Goal: Task Accomplishment & Management: Manage account settings

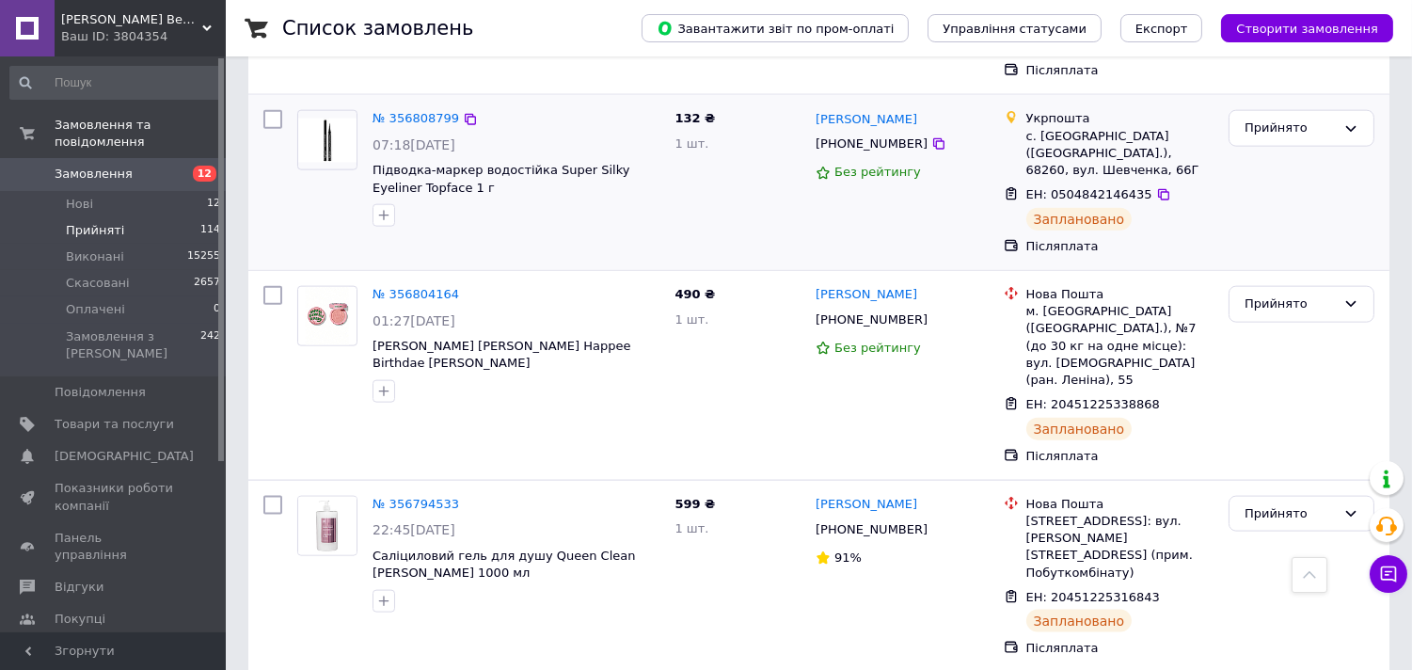
scroll to position [4284, 0]
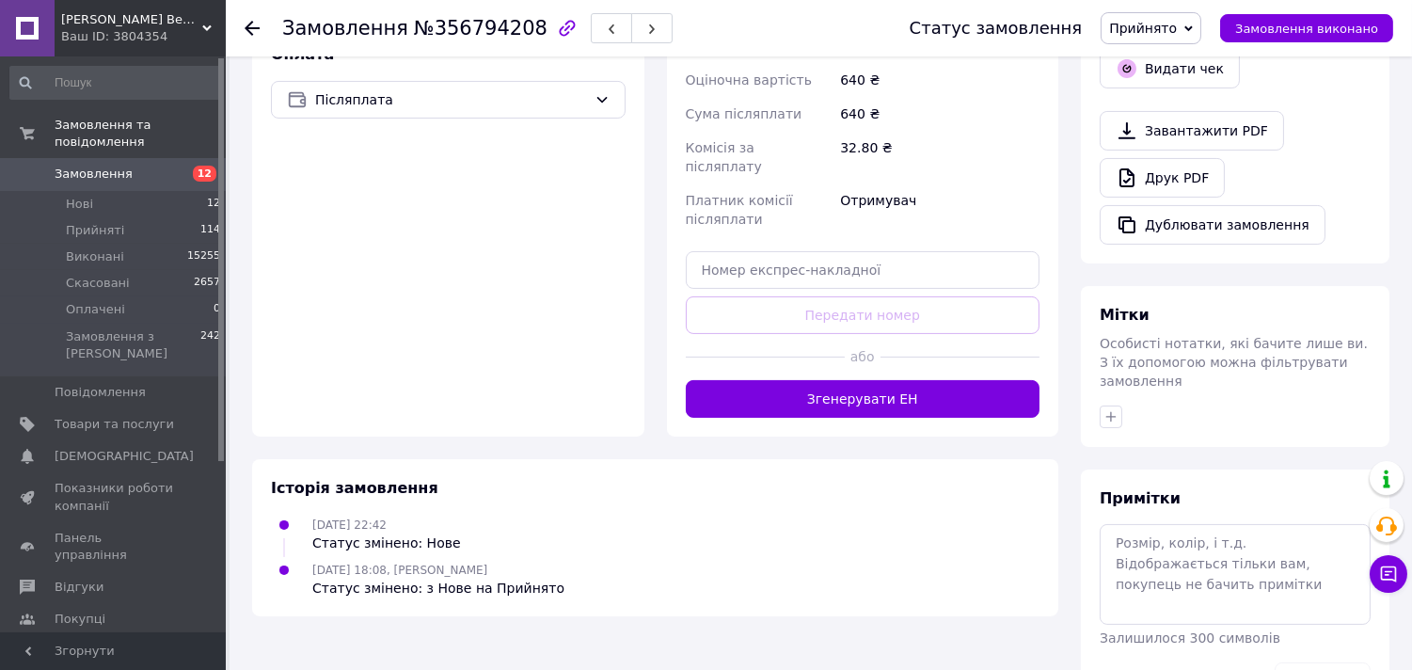
scroll to position [688, 0]
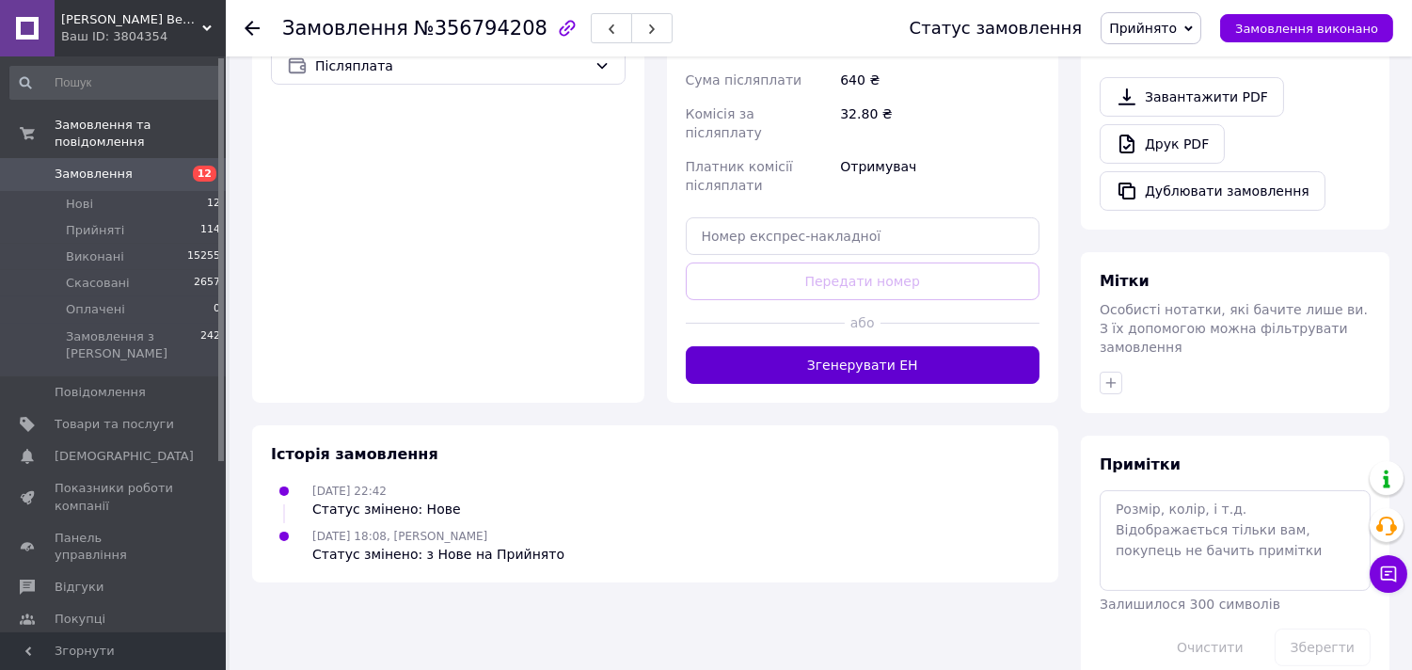
click at [830, 346] on button "Згенерувати ЕН" at bounding box center [863, 365] width 355 height 38
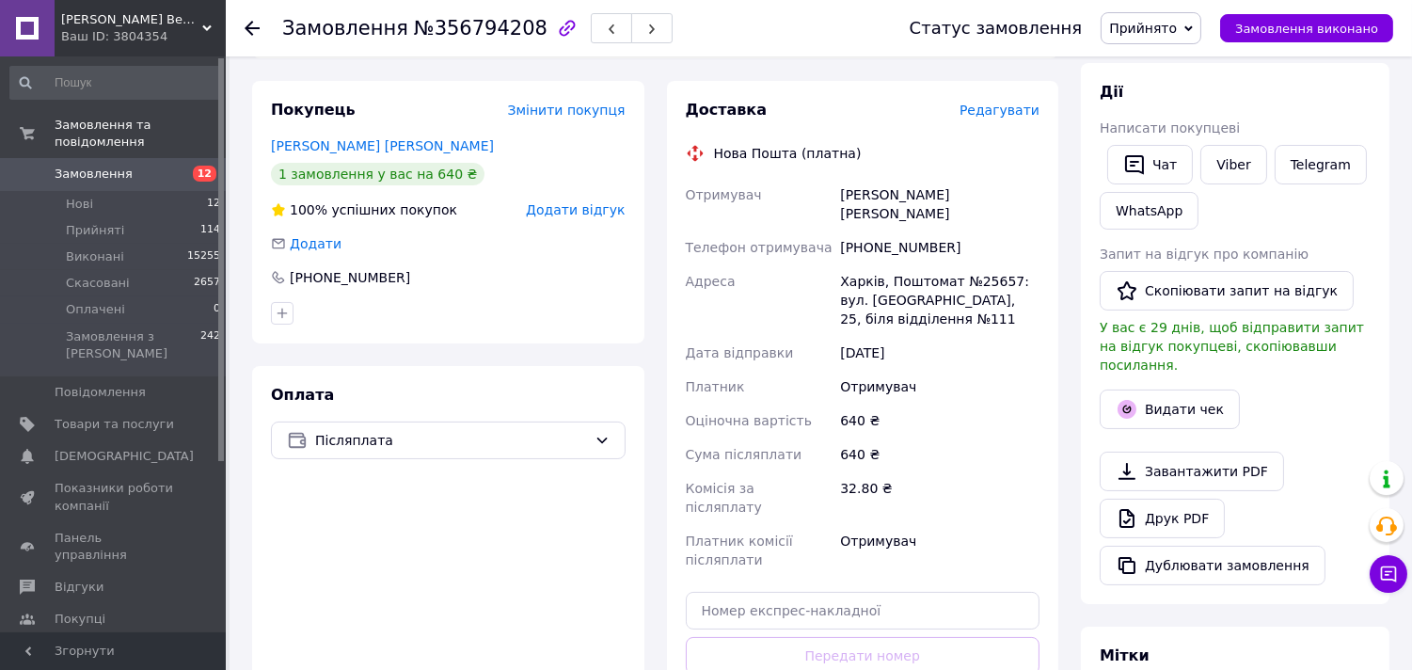
scroll to position [583, 0]
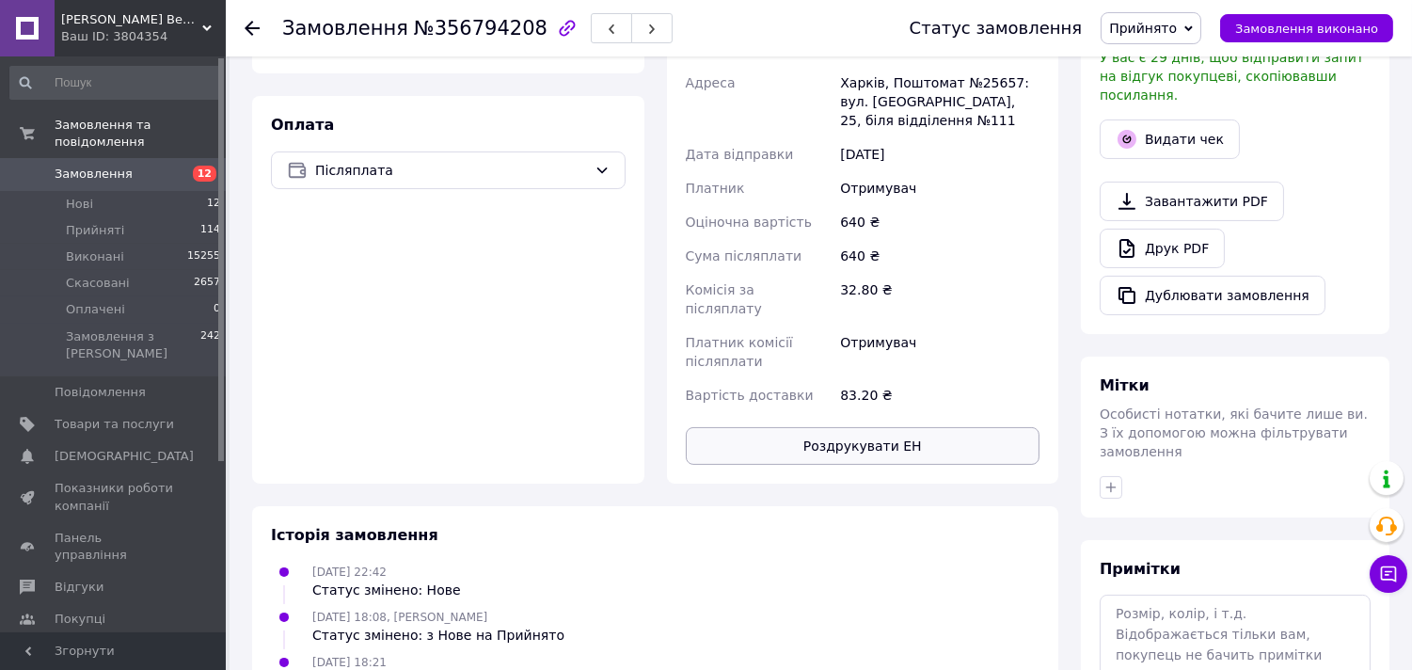
click at [870, 427] on button "Роздрукувати ЕН" at bounding box center [863, 446] width 355 height 38
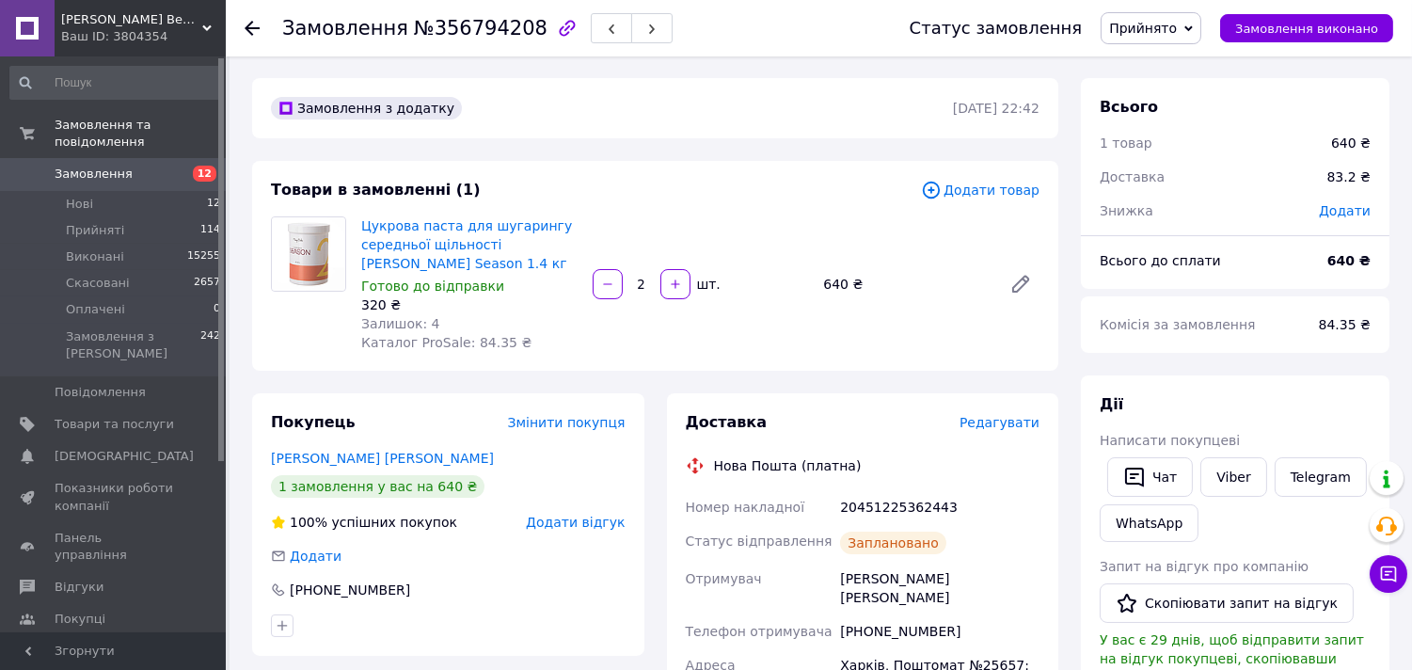
scroll to position [0, 0]
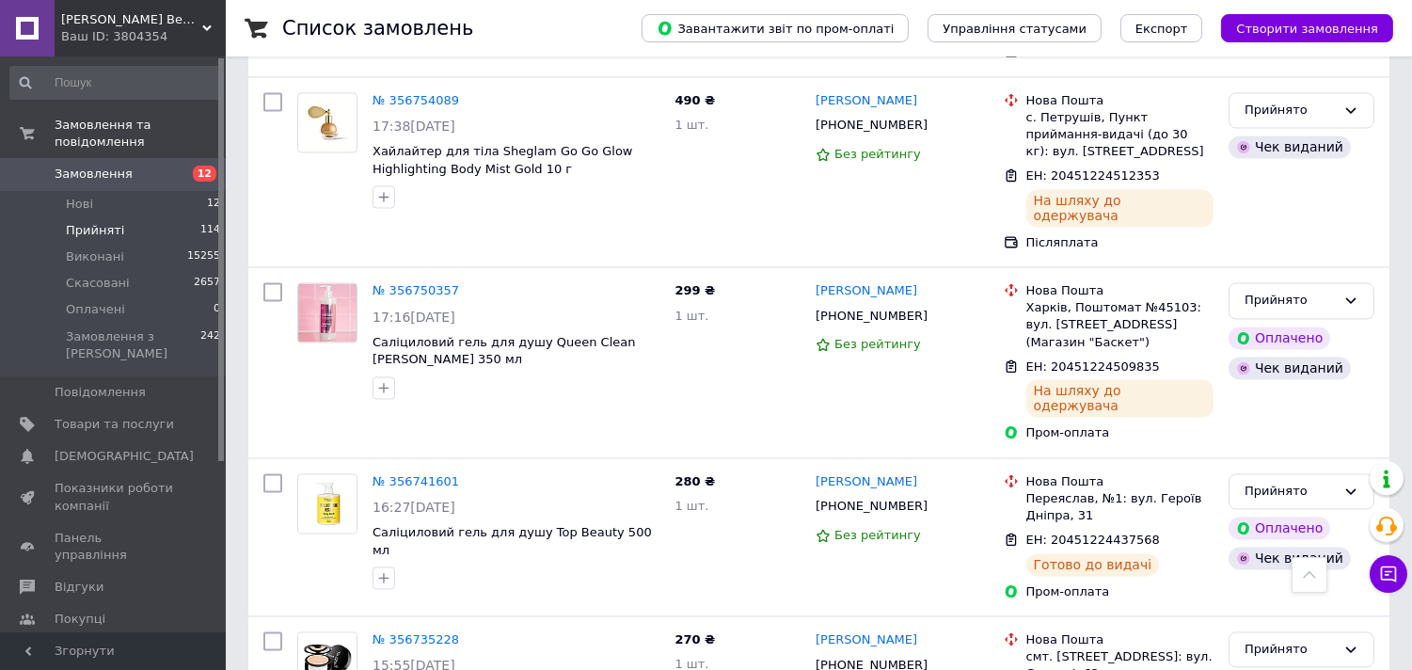
scroll to position [6688, 0]
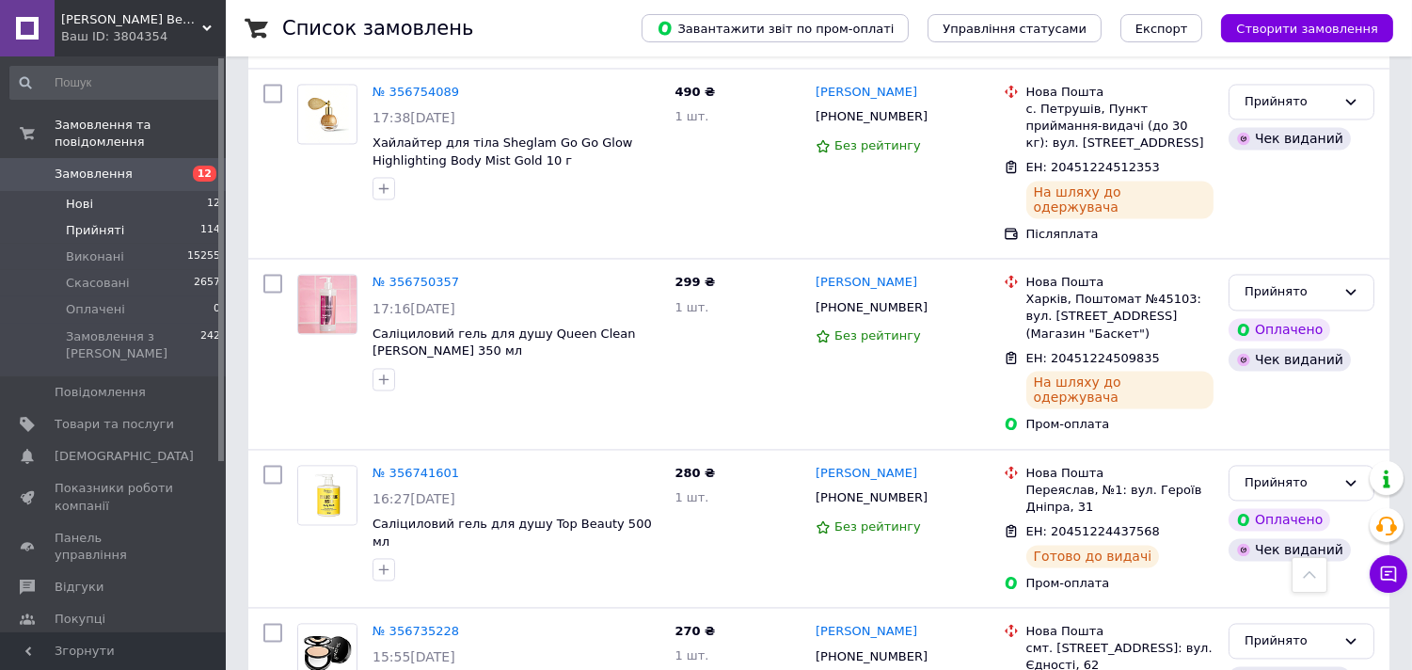
click at [79, 196] on span "Нові" at bounding box center [79, 204] width 27 height 17
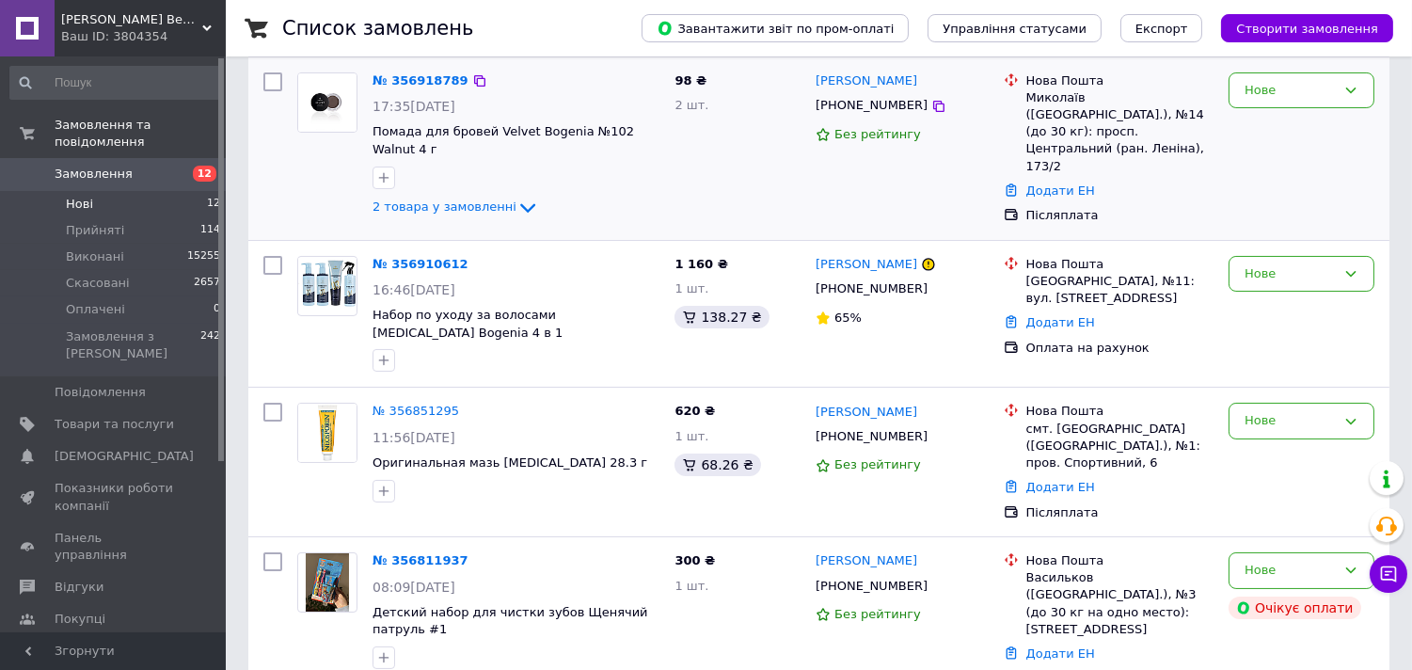
scroll to position [418, 0]
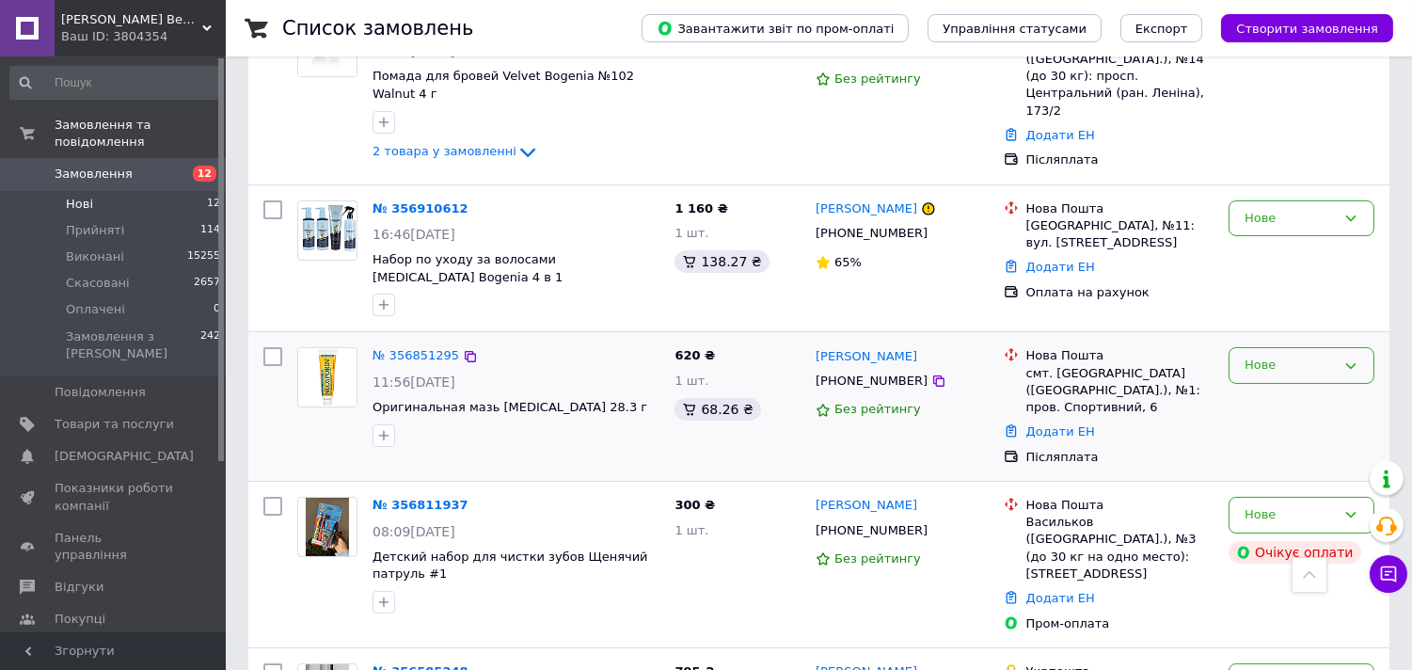
click at [1349, 359] on icon at bounding box center [1350, 365] width 15 height 15
click at [1290, 399] on li "Прийнято" at bounding box center [1301, 405] width 144 height 35
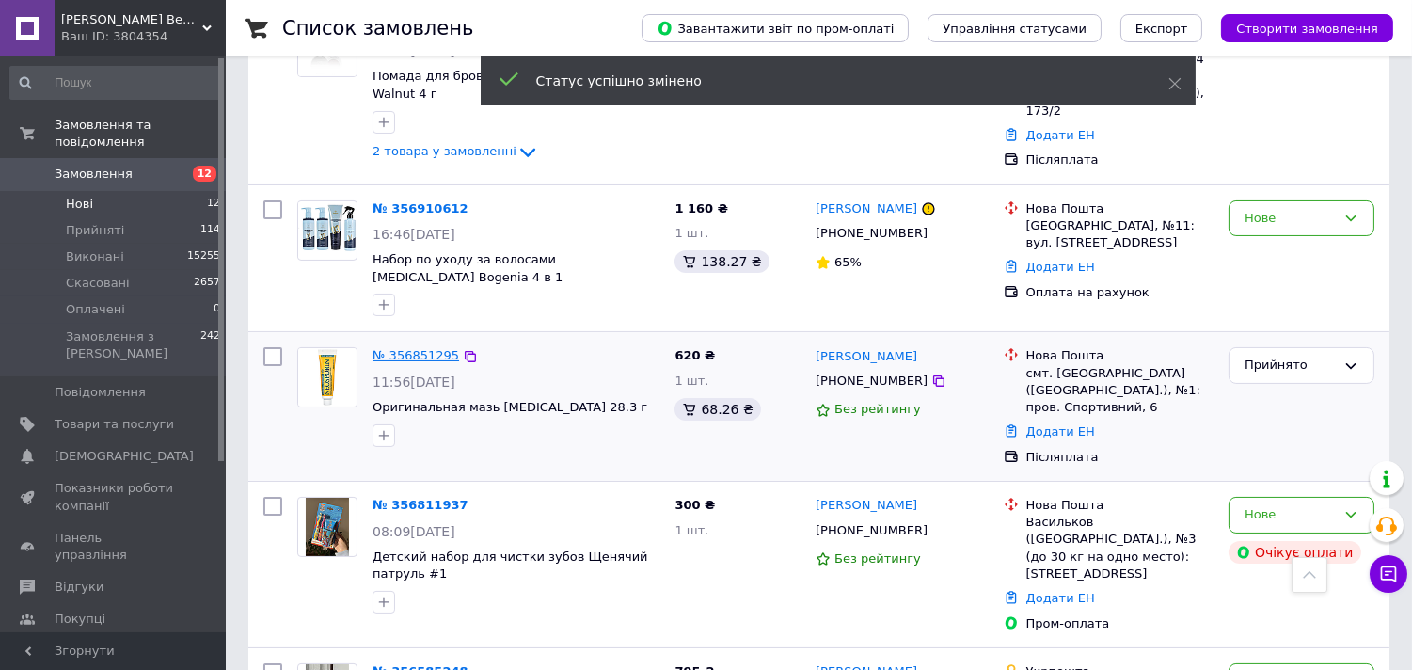
click at [407, 352] on link "№ 356851295" at bounding box center [415, 355] width 87 height 14
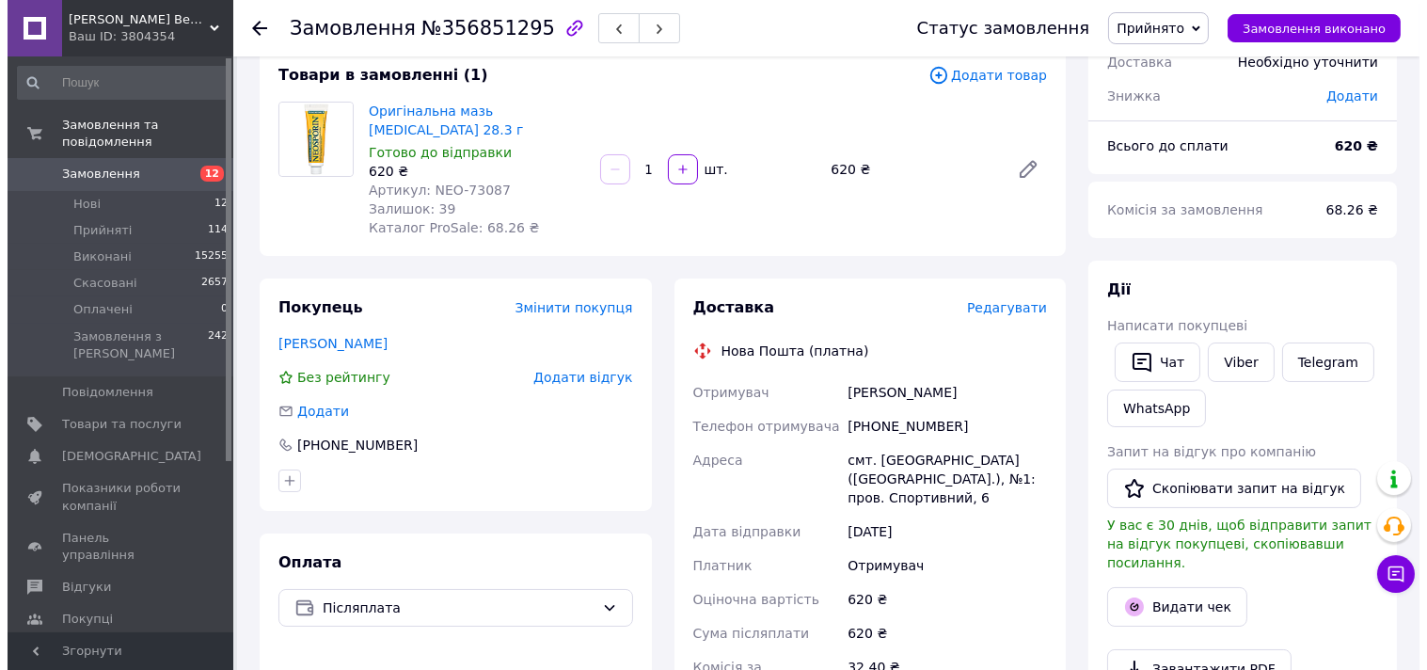
scroll to position [104, 0]
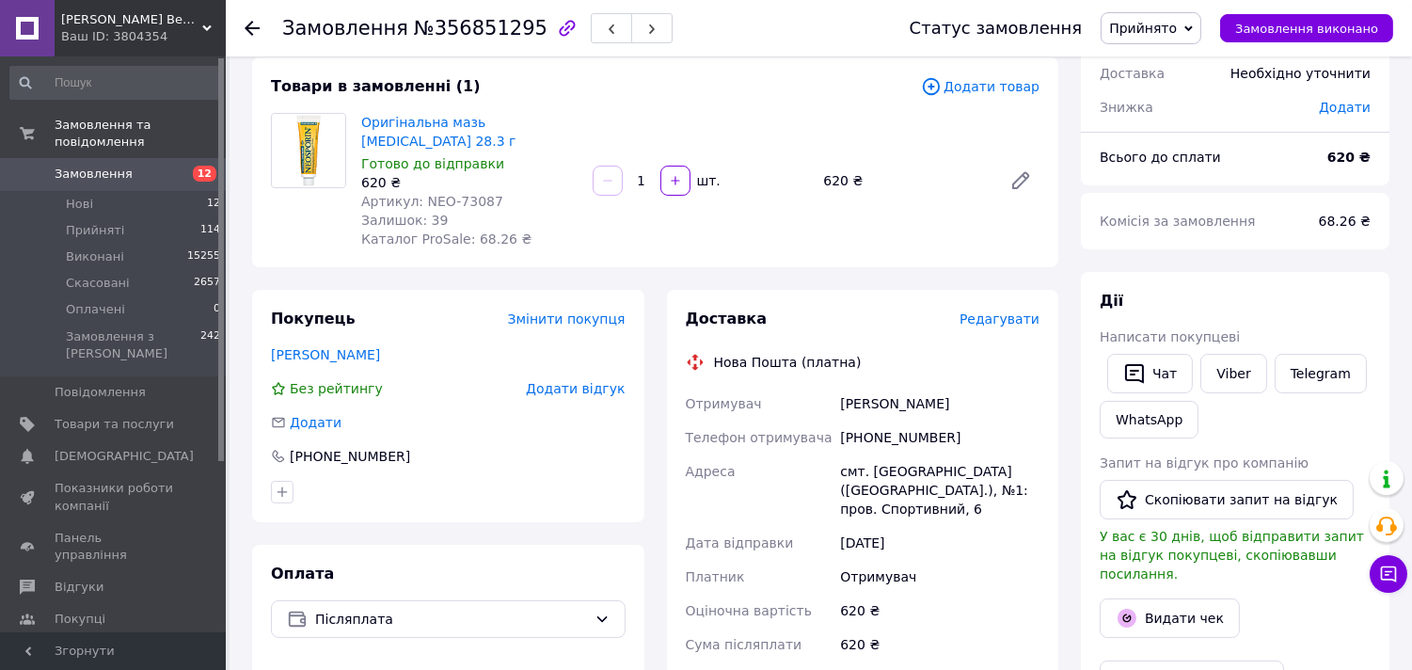
click at [999, 290] on div "Доставка Редагувати Нова Пошта (платна) Отримувач [PERSON_NAME] Телефон отримув…" at bounding box center [863, 628] width 392 height 677
click at [1000, 311] on span "Редагувати" at bounding box center [999, 318] width 80 height 15
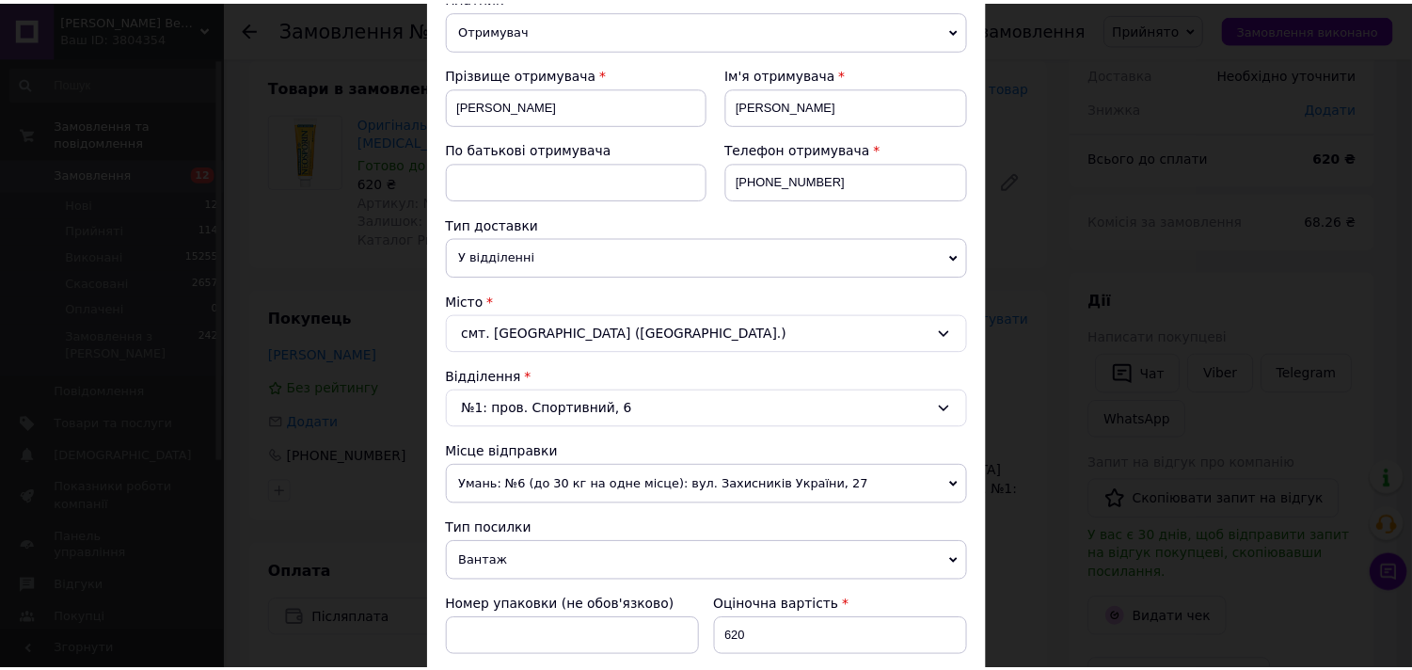
scroll to position [626, 0]
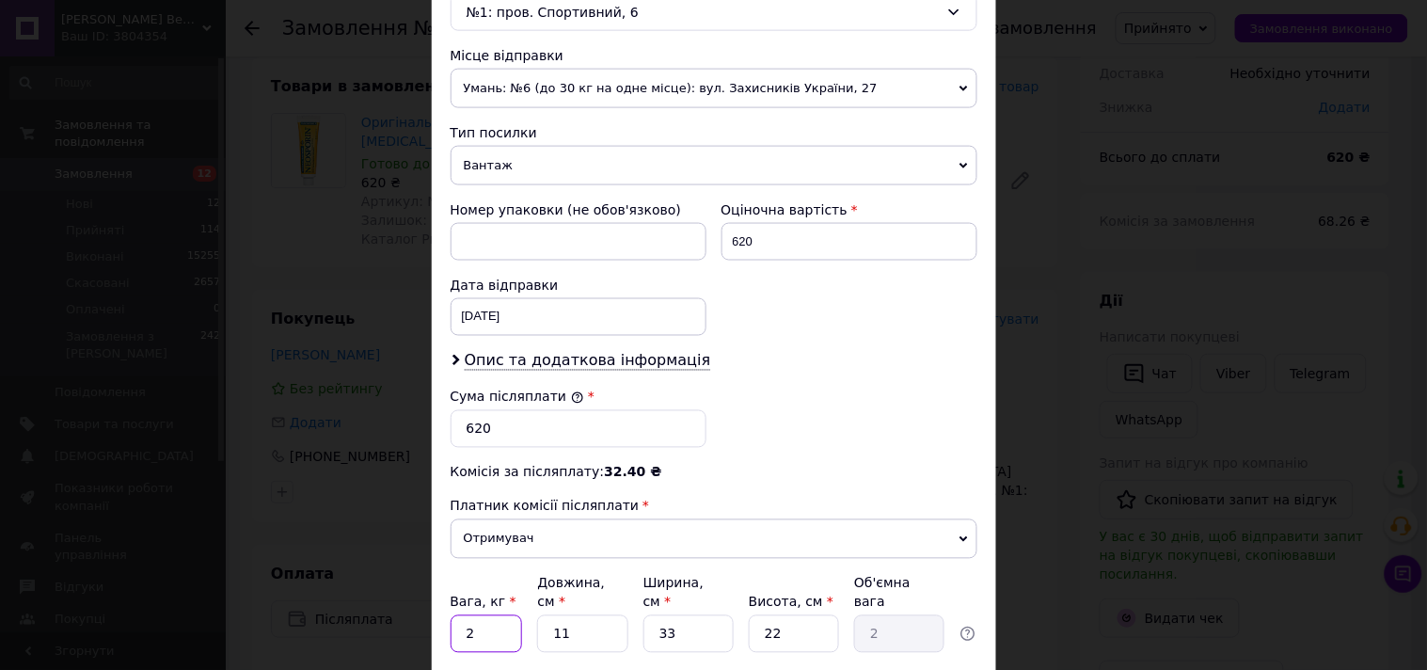
drag, startPoint x: 492, startPoint y: 619, endPoint x: 414, endPoint y: 605, distance: 79.3
click at [414, 605] on div "× Редагування доставки Спосіб доставки Нова Пошта (платна) Платник Отримувач Ві…" at bounding box center [713, 335] width 1427 height 670
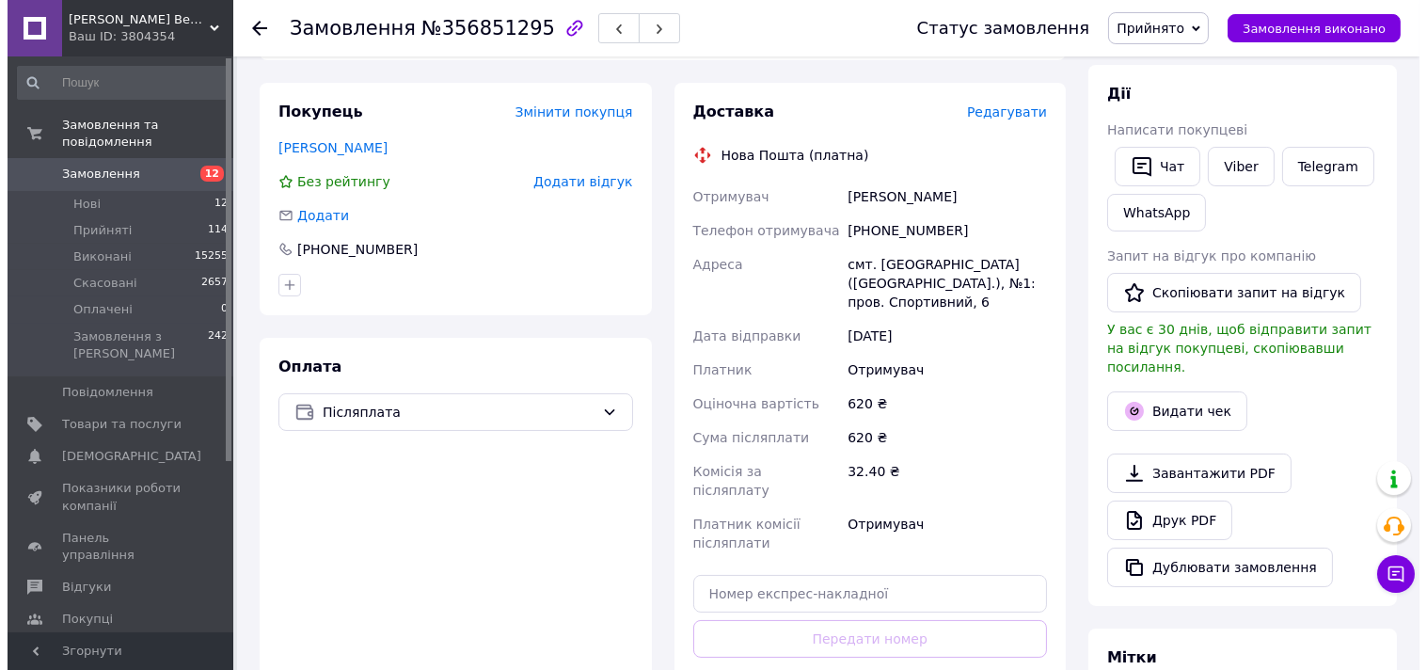
scroll to position [313, 0]
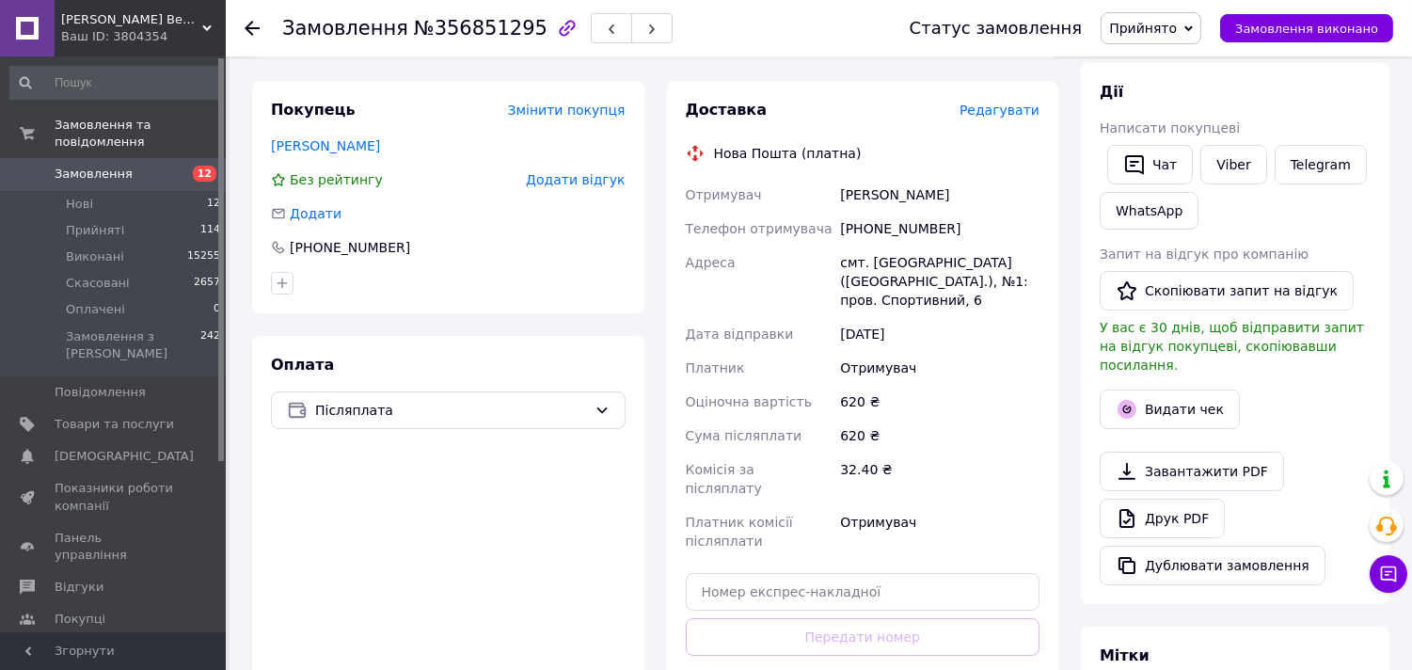
click at [1003, 103] on span "Редагувати" at bounding box center [999, 110] width 80 height 15
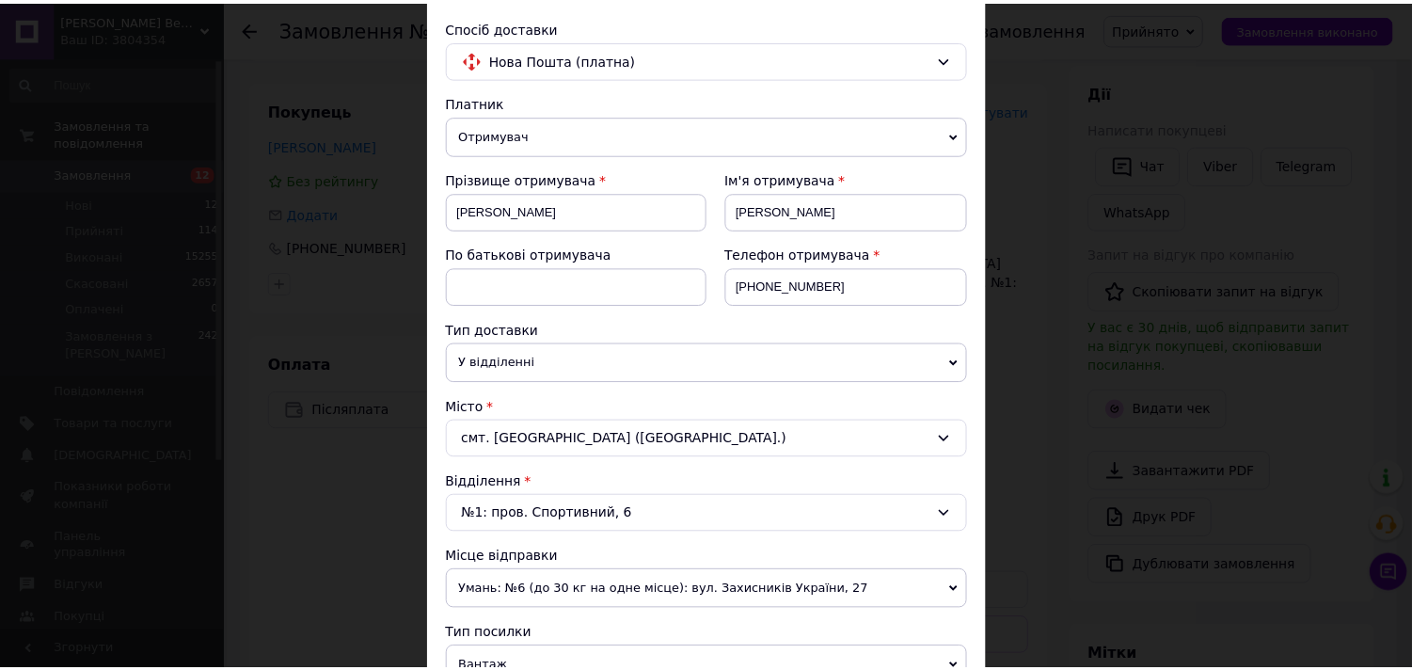
scroll to position [731, 0]
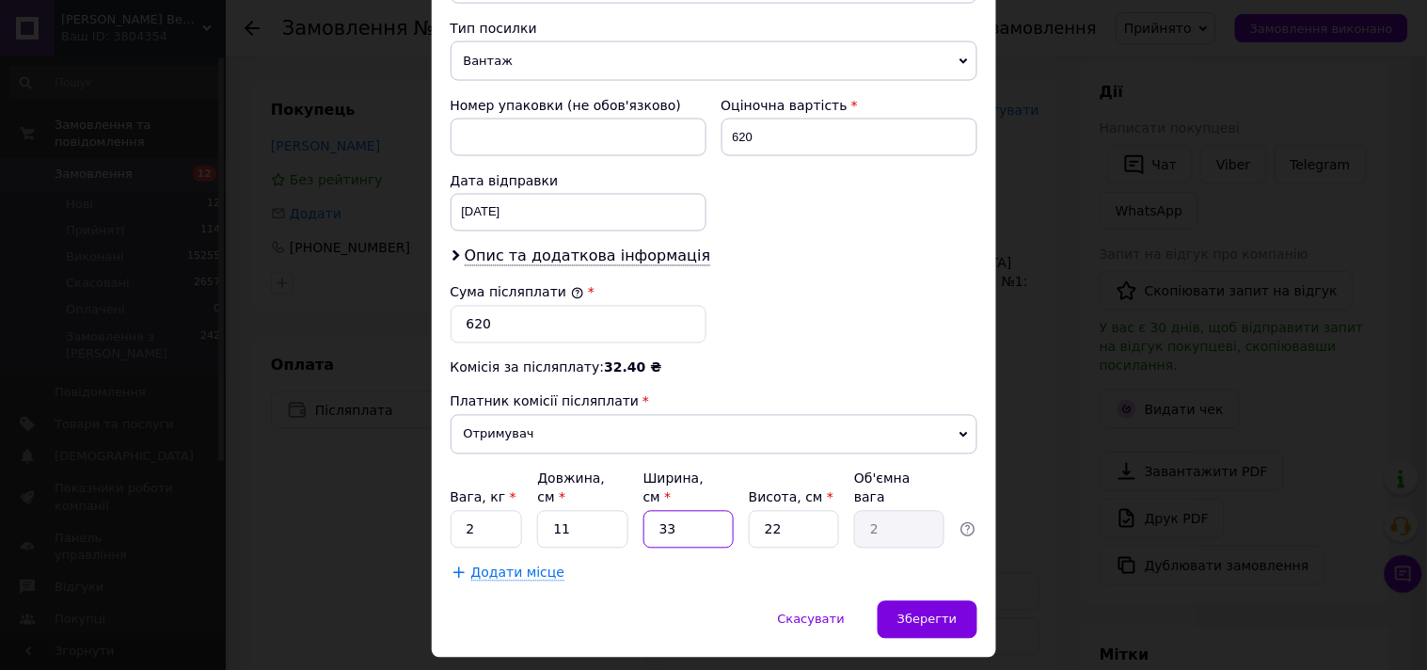
drag, startPoint x: 675, startPoint y: 509, endPoint x: 641, endPoint y: 504, distance: 35.1
click at [643, 511] on input "33" at bounding box center [688, 530] width 90 height 38
type input "5"
type input "0.3"
type input "5"
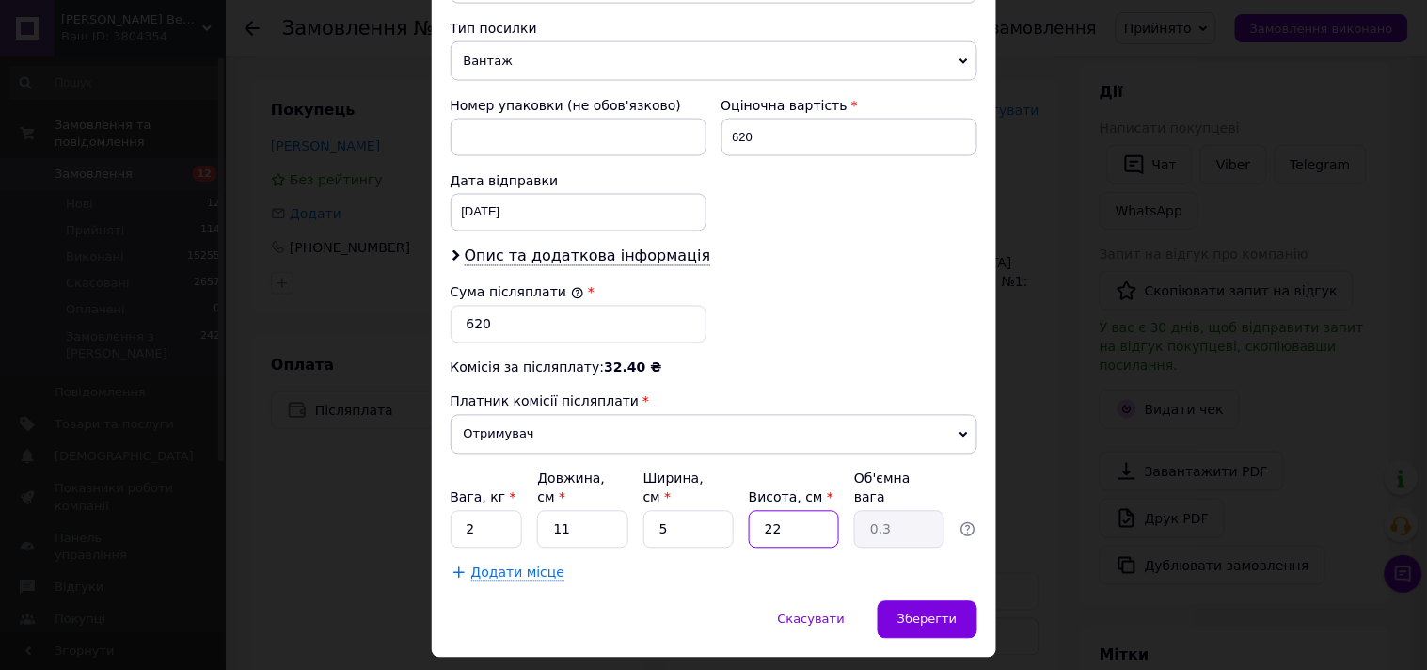
drag, startPoint x: 774, startPoint y: 512, endPoint x: 757, endPoint y: 505, distance: 18.2
click at [757, 511] on input "22" at bounding box center [794, 530] width 90 height 38
type input "5"
type input "0.1"
type input "5"
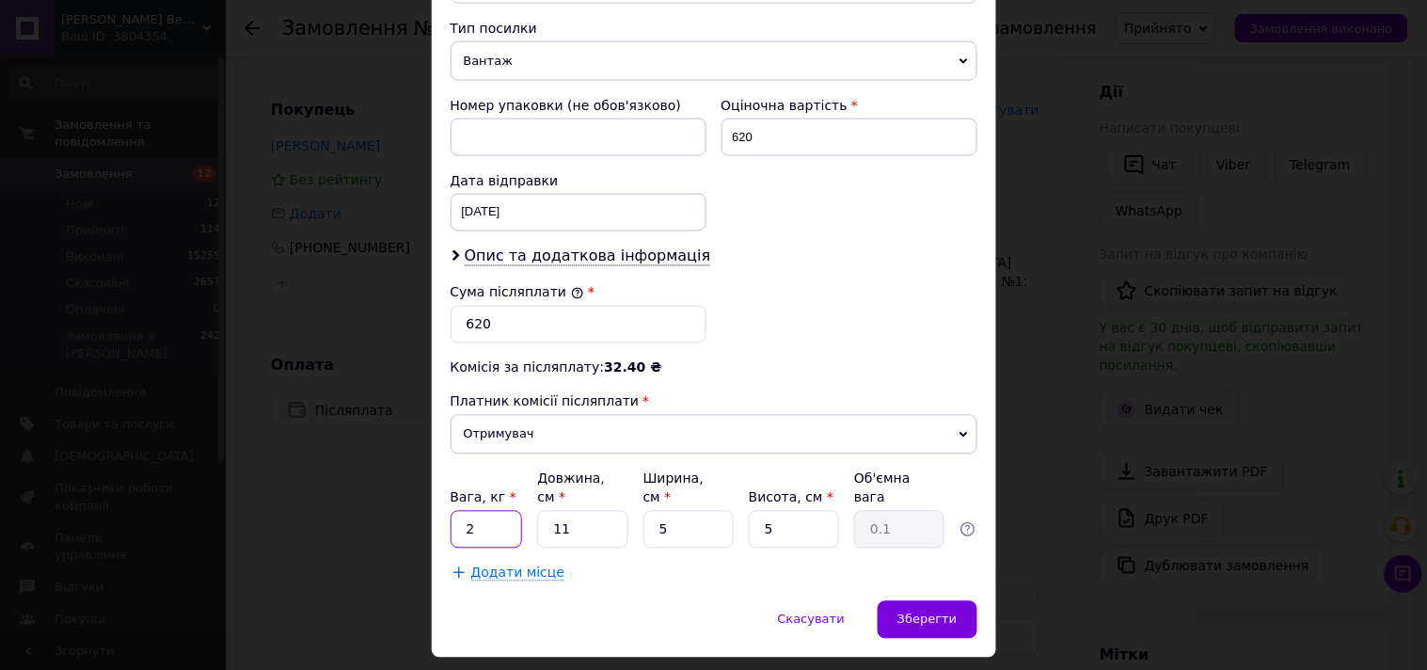
drag, startPoint x: 482, startPoint y: 510, endPoint x: 461, endPoint y: 509, distance: 21.7
click at [461, 511] on input "2" at bounding box center [487, 530] width 72 height 38
type input "0.3"
click at [926, 611] on div "Зберегти" at bounding box center [927, 620] width 99 height 38
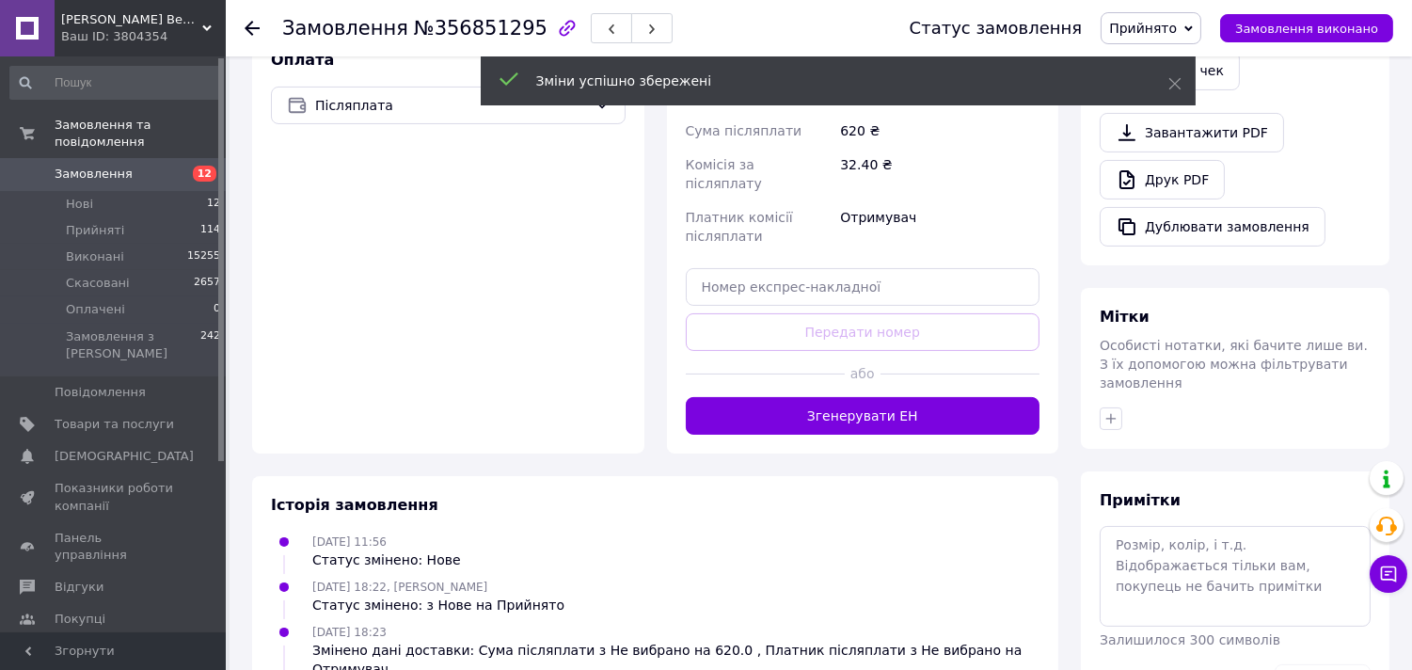
scroll to position [626, 0]
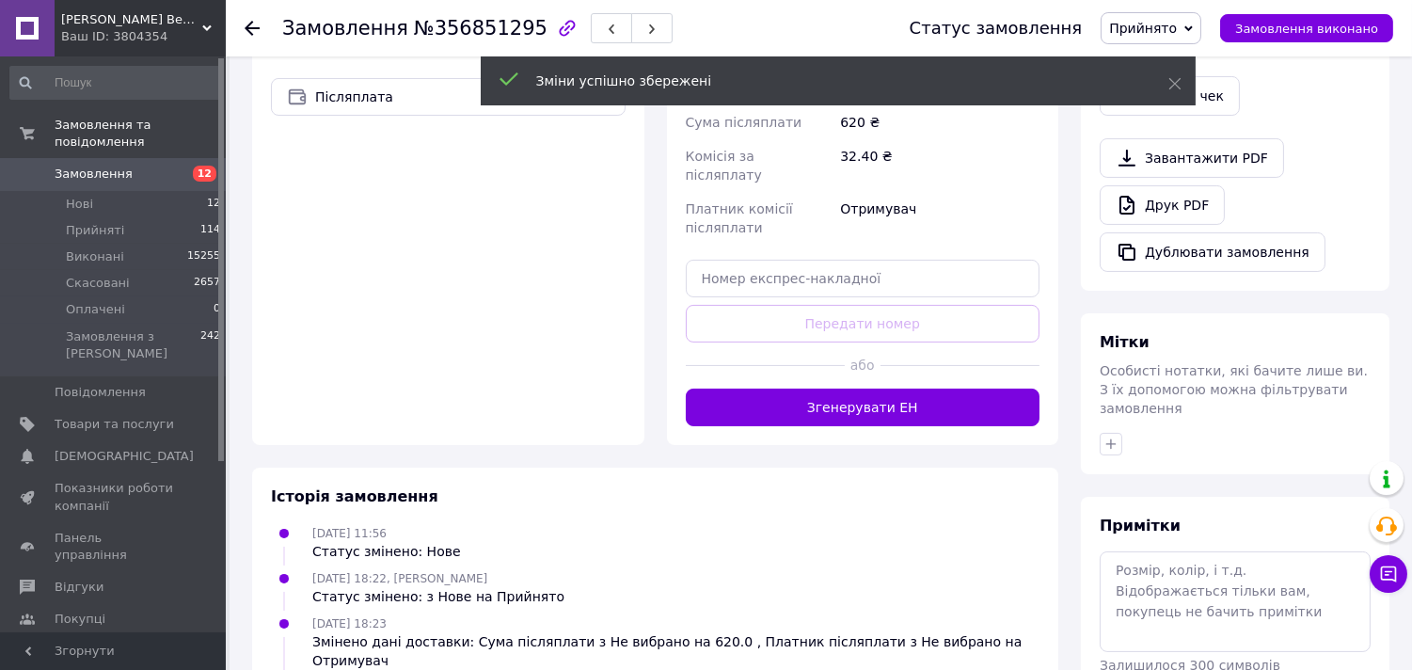
click at [879, 388] on button "Згенерувати ЕН" at bounding box center [863, 407] width 355 height 38
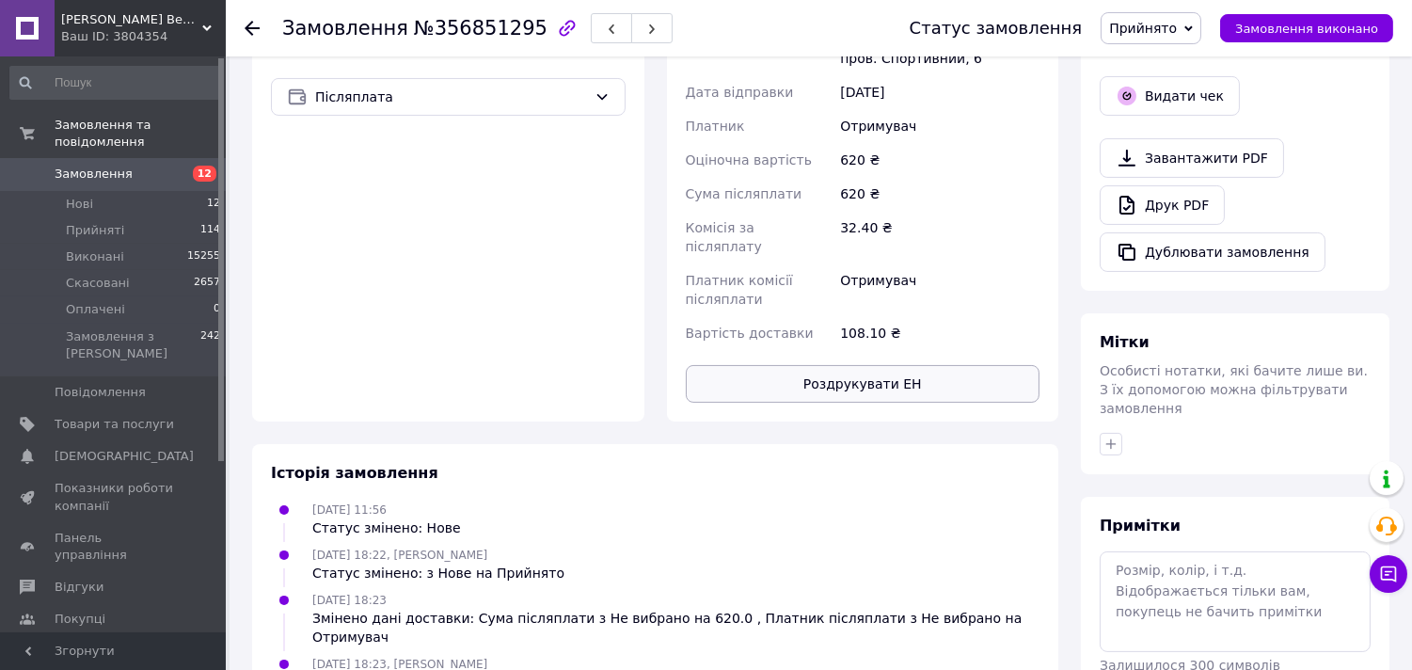
click at [882, 365] on button "Роздрукувати ЕН" at bounding box center [863, 384] width 355 height 38
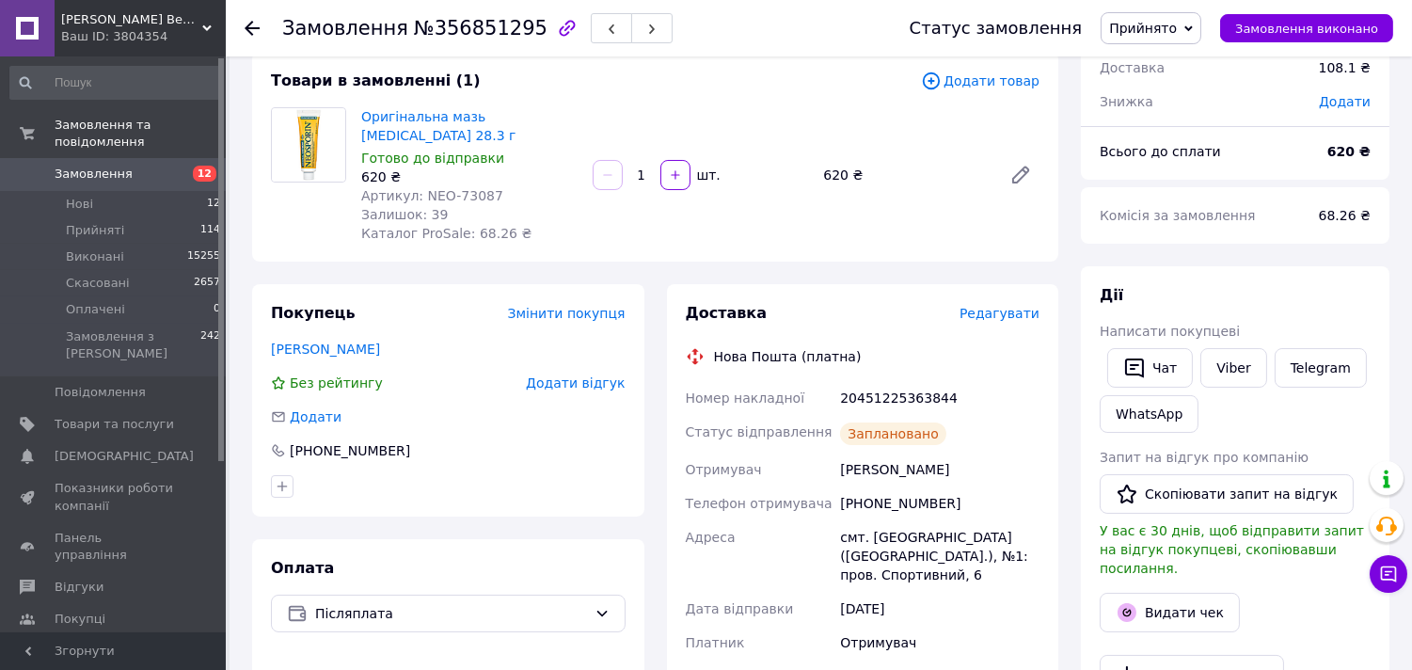
scroll to position [0, 0]
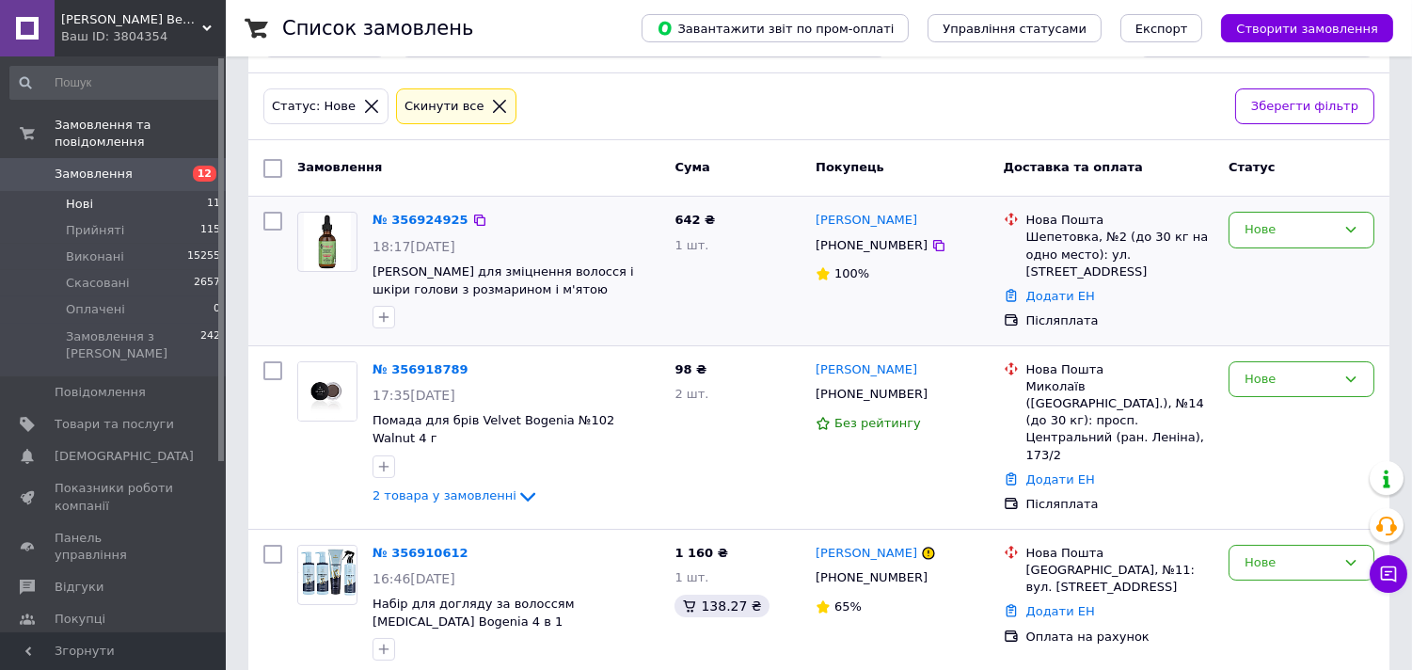
scroll to position [104, 0]
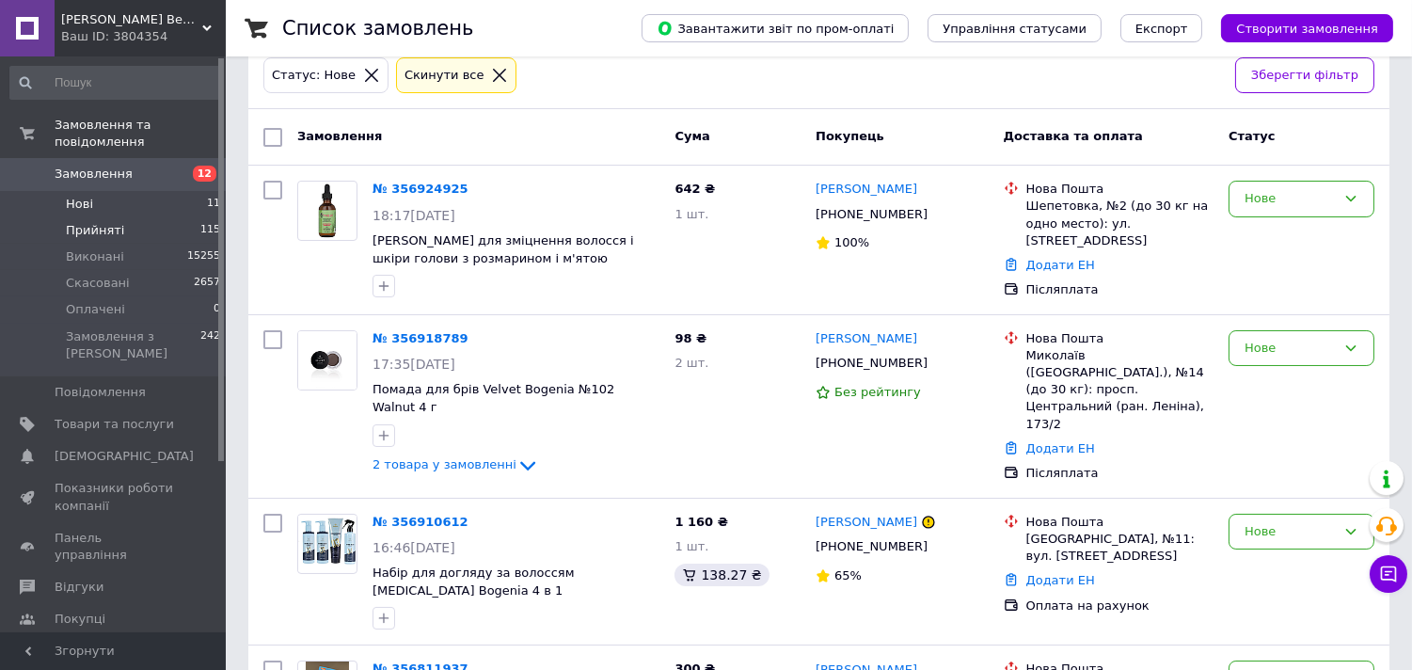
click at [102, 222] on span "Прийняті" at bounding box center [95, 230] width 58 height 17
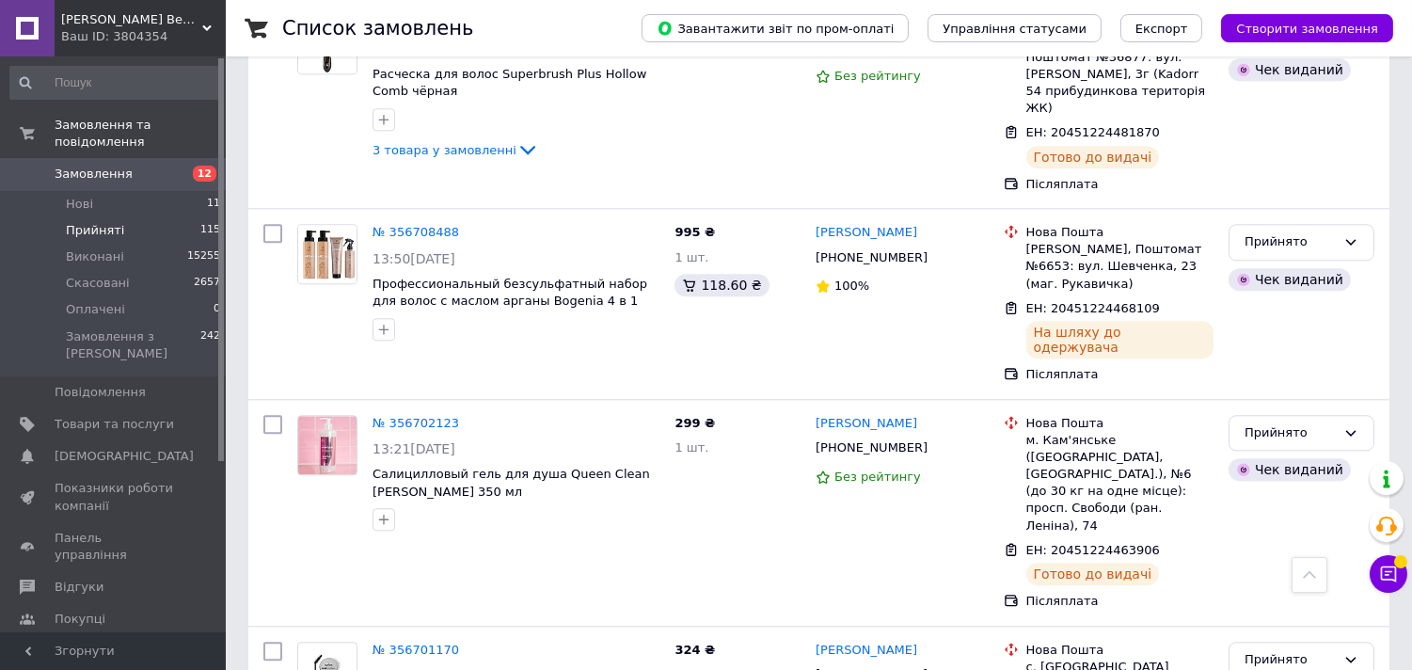
scroll to position [8674, 0]
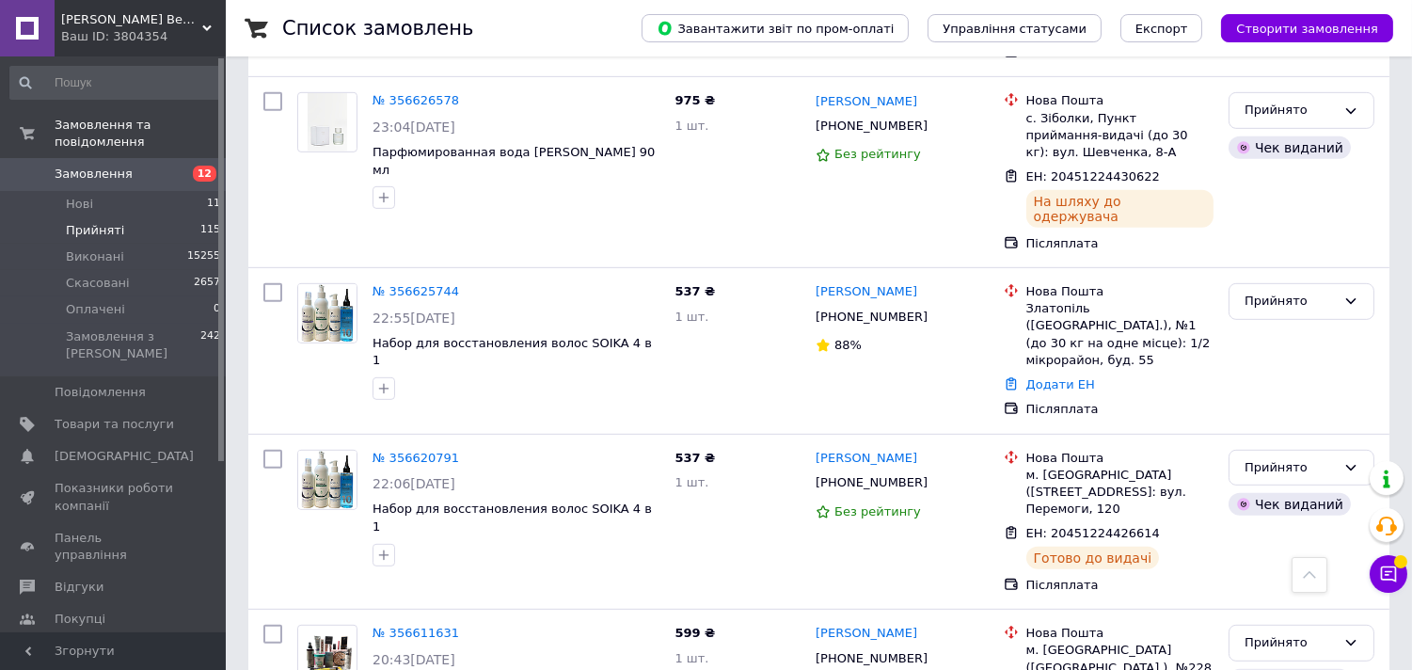
scroll to position [1671, 0]
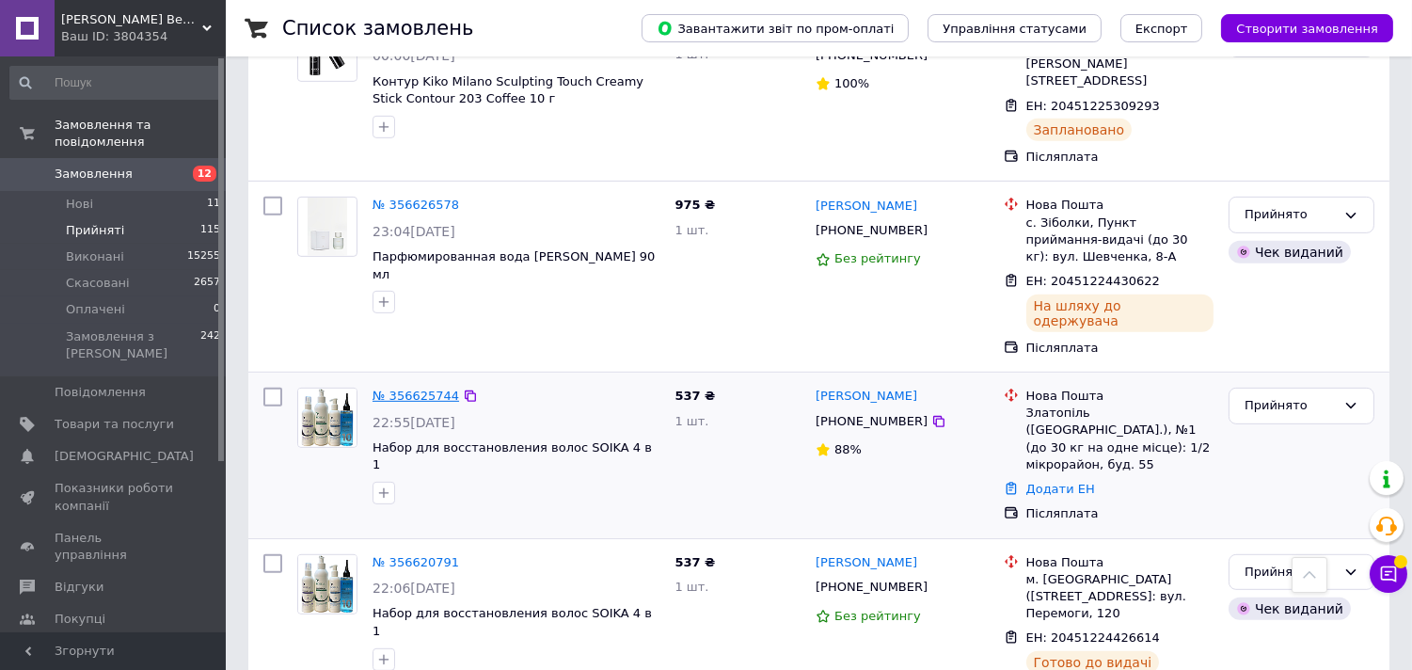
click at [411, 388] on link "№ 356625744" at bounding box center [415, 395] width 87 height 14
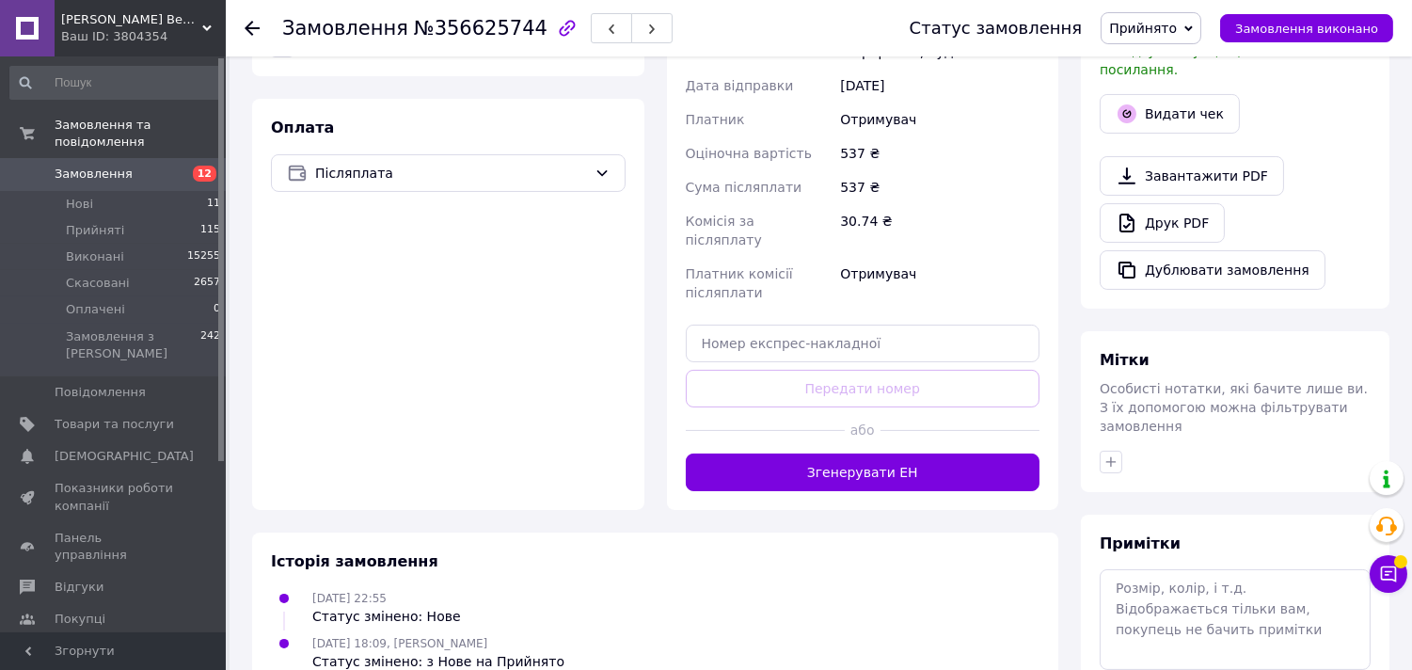
scroll to position [577, 0]
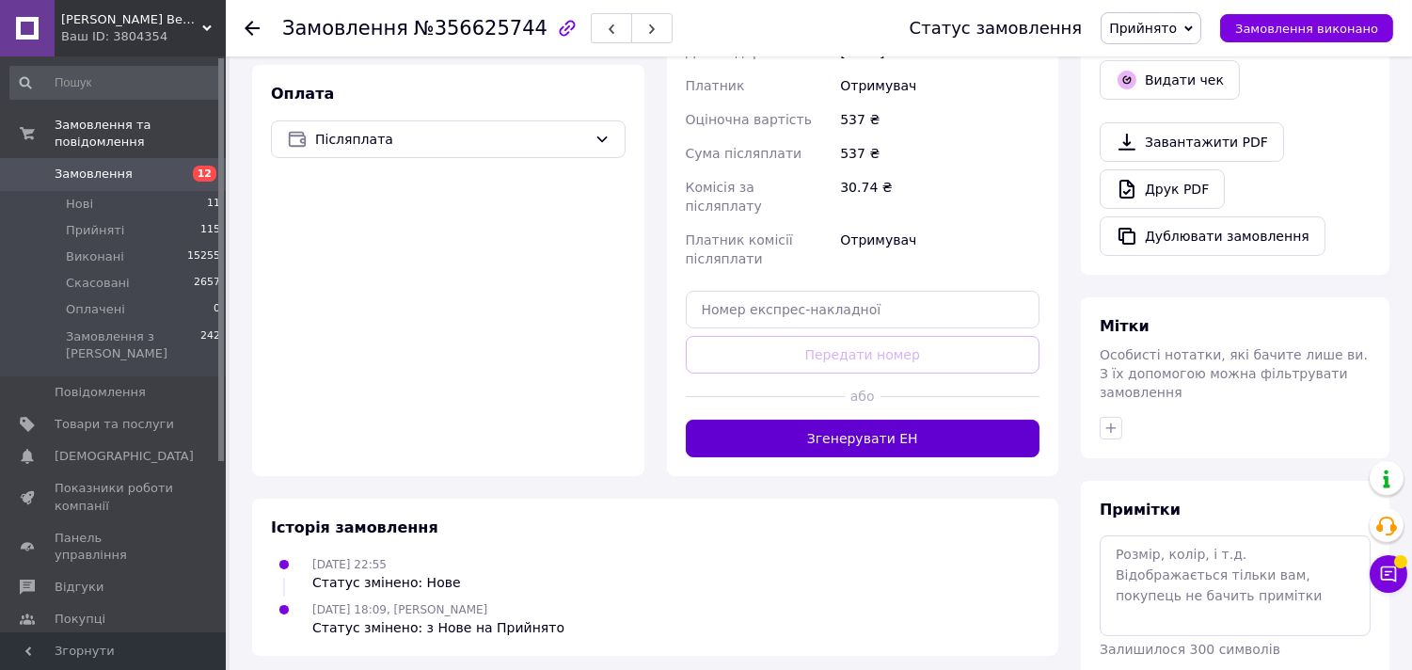
click at [875, 419] on button "Згенерувати ЕН" at bounding box center [863, 438] width 355 height 38
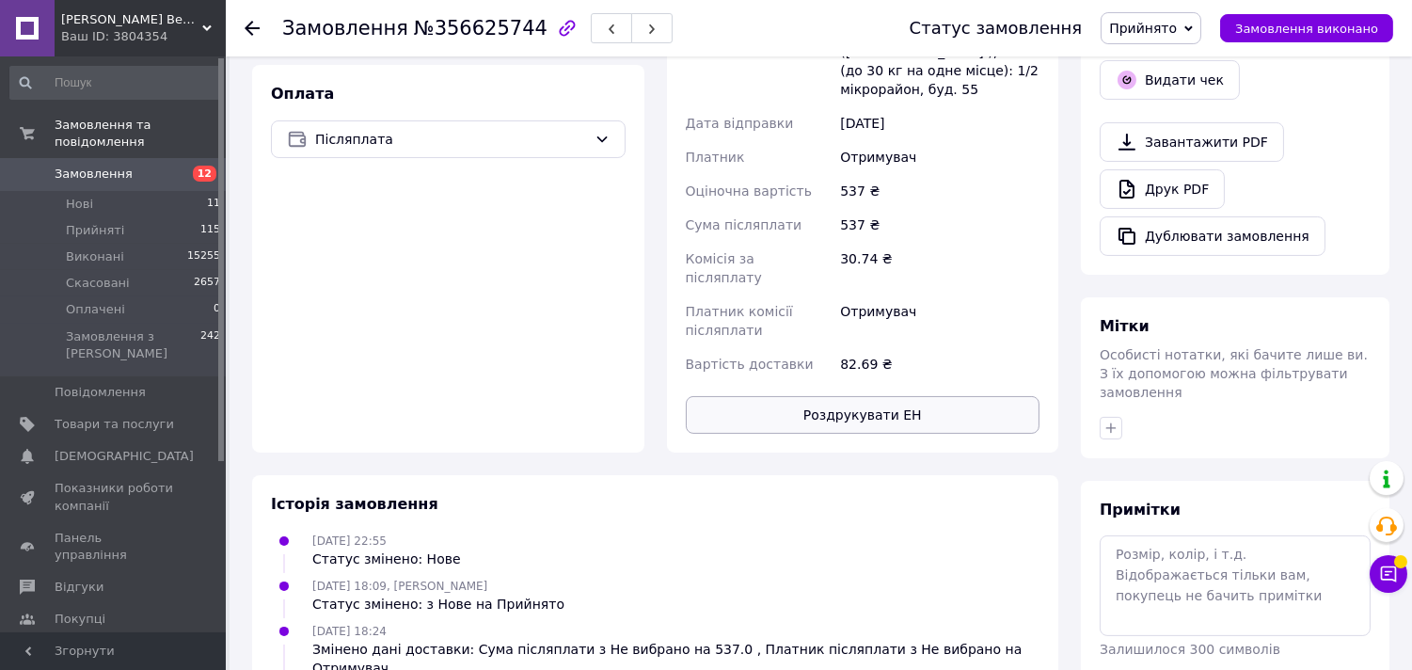
click at [852, 396] on button "Роздрукувати ЕН" at bounding box center [863, 415] width 355 height 38
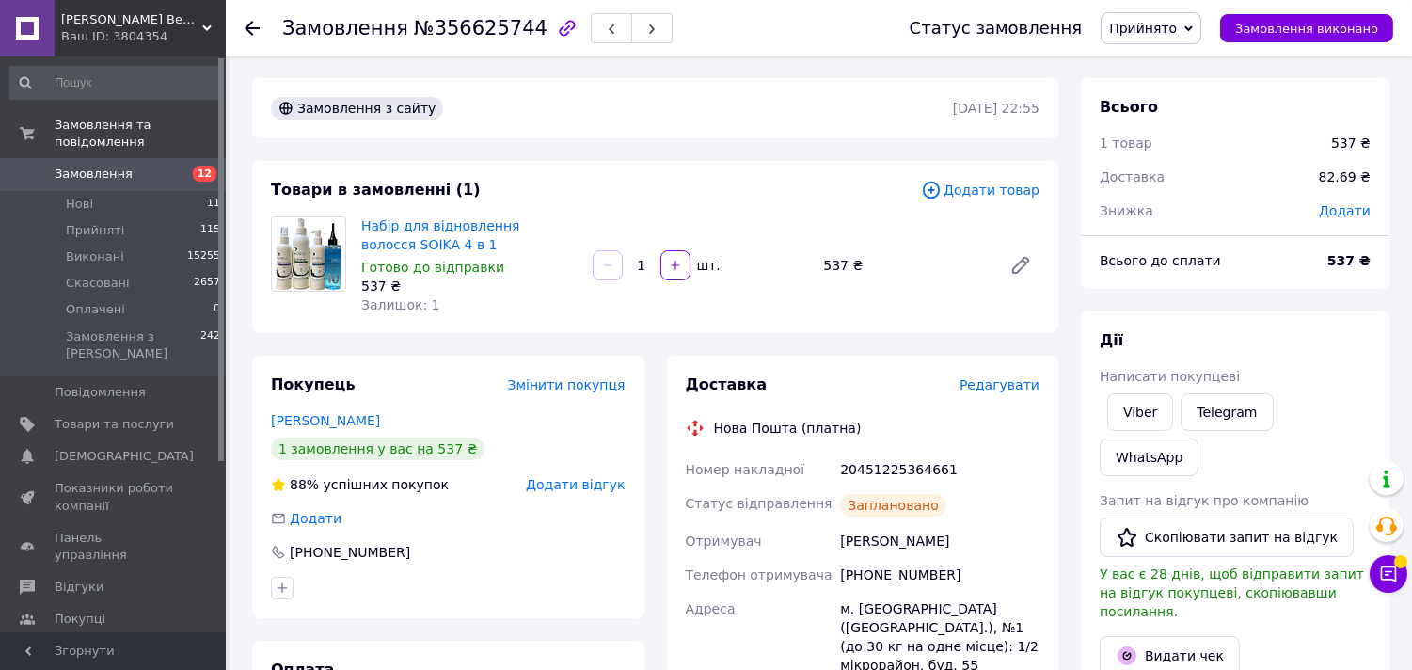
scroll to position [0, 0]
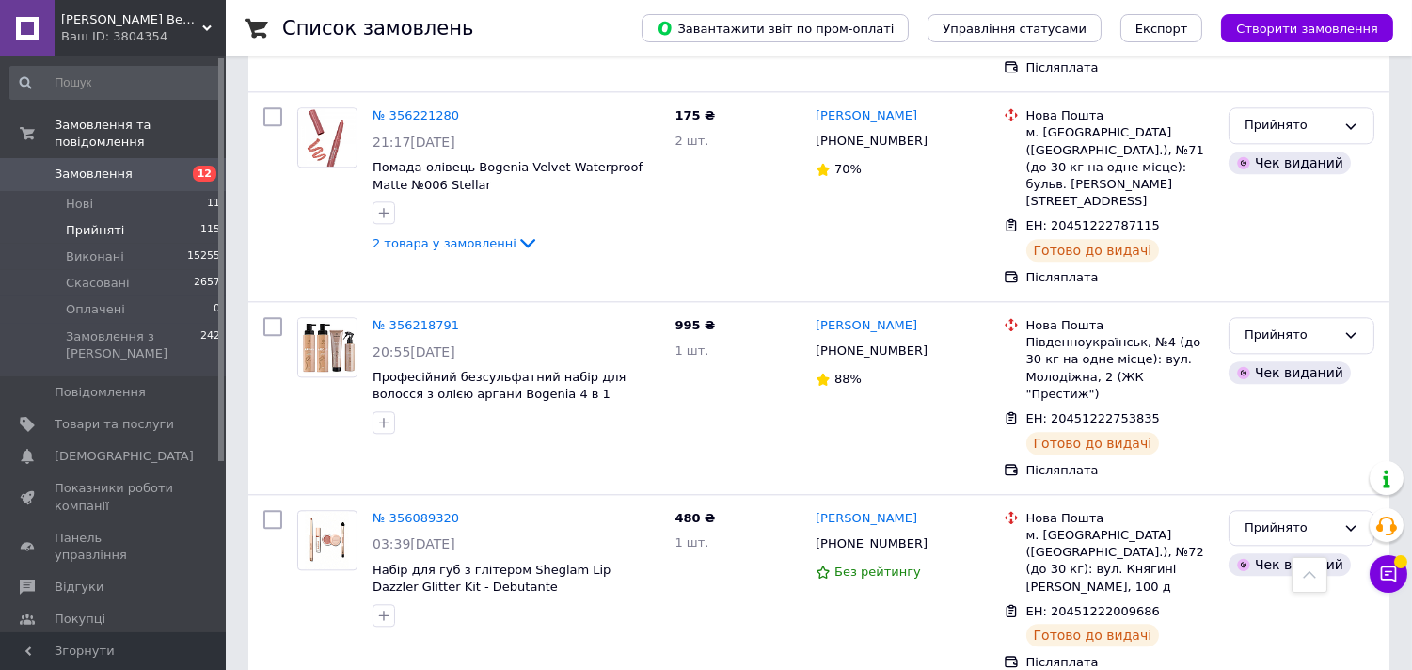
scroll to position [8310, 0]
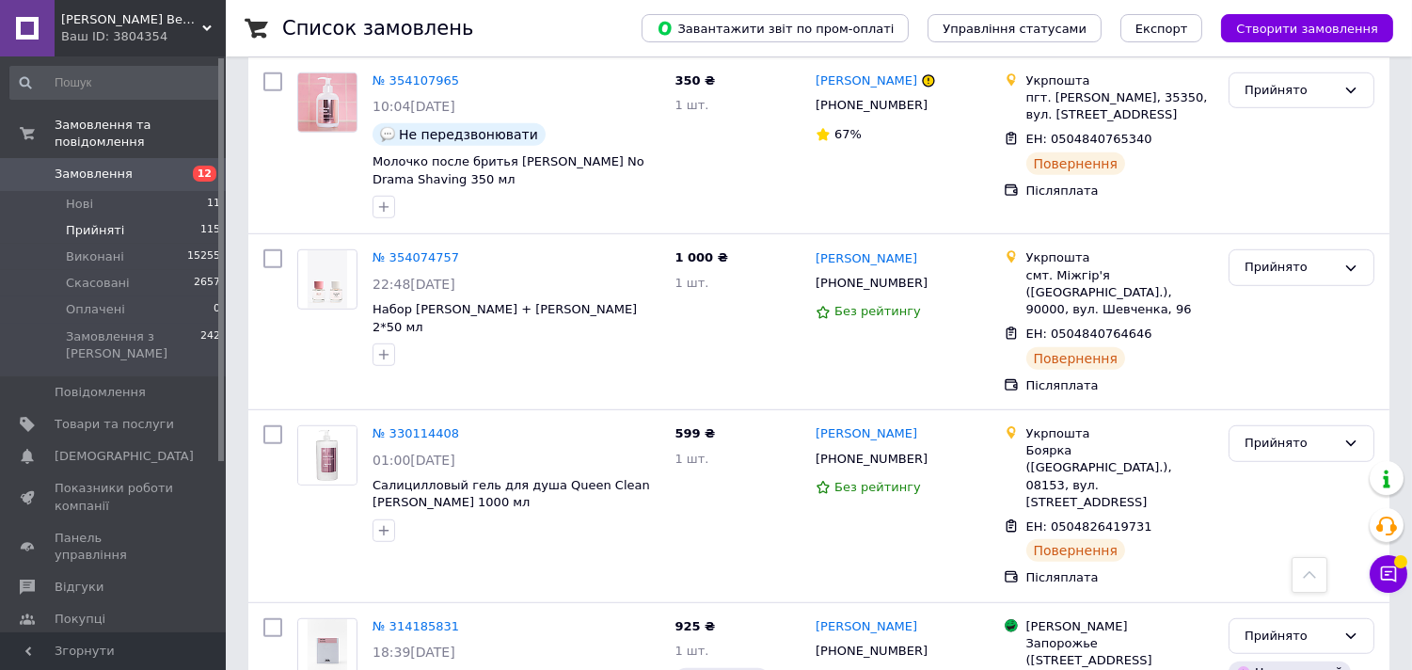
scroll to position [2235, 0]
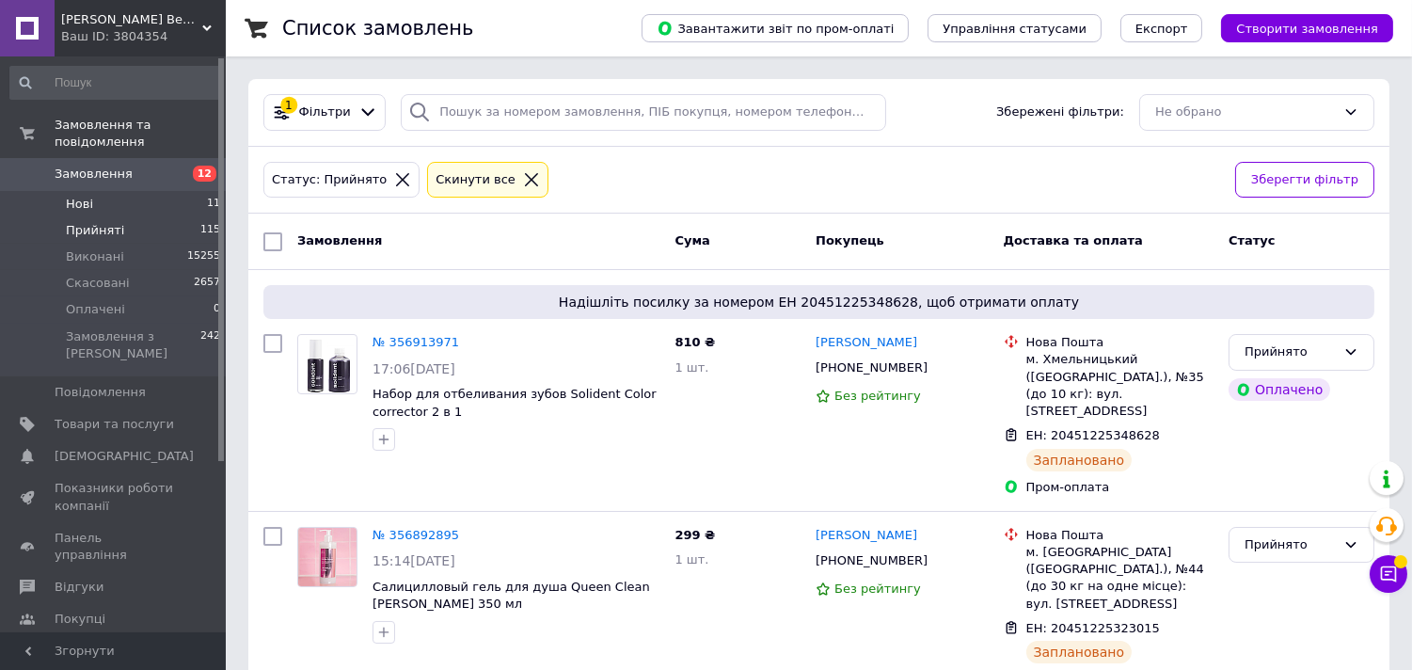
click at [81, 196] on span "Нові" at bounding box center [79, 204] width 27 height 17
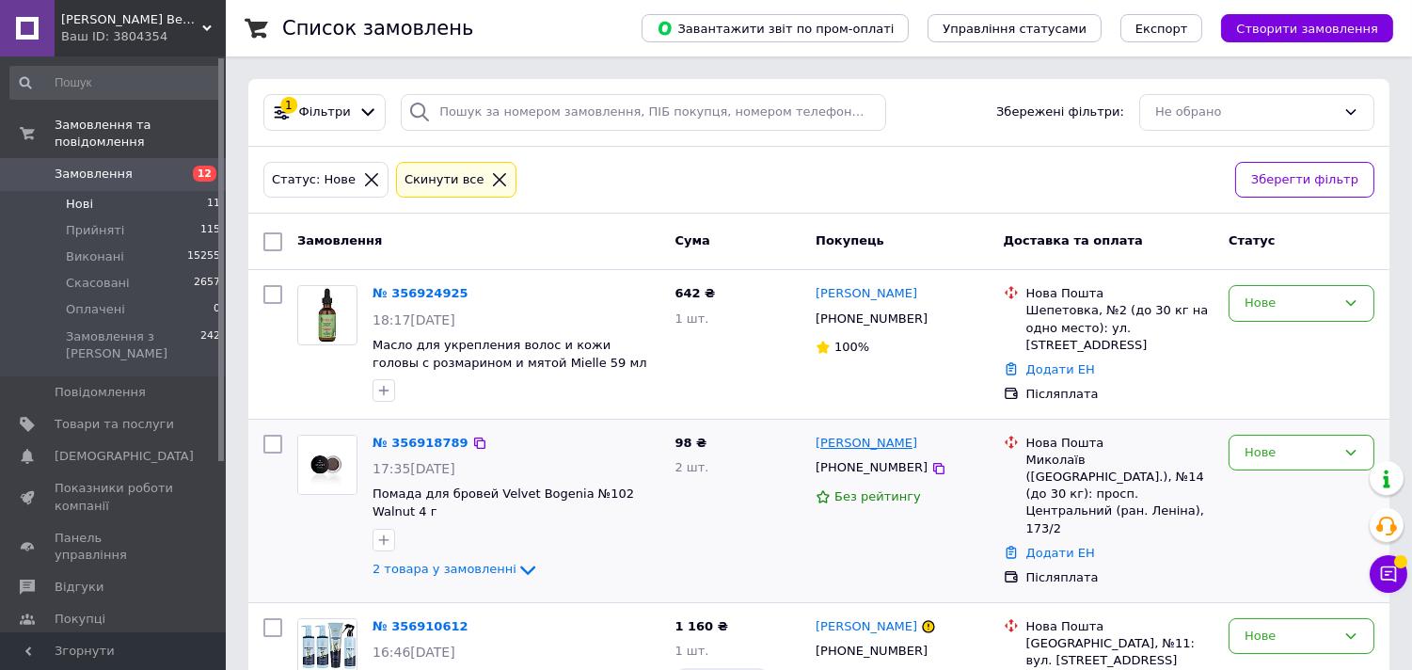
click at [887, 450] on link "[PERSON_NAME]" at bounding box center [866, 444] width 102 height 18
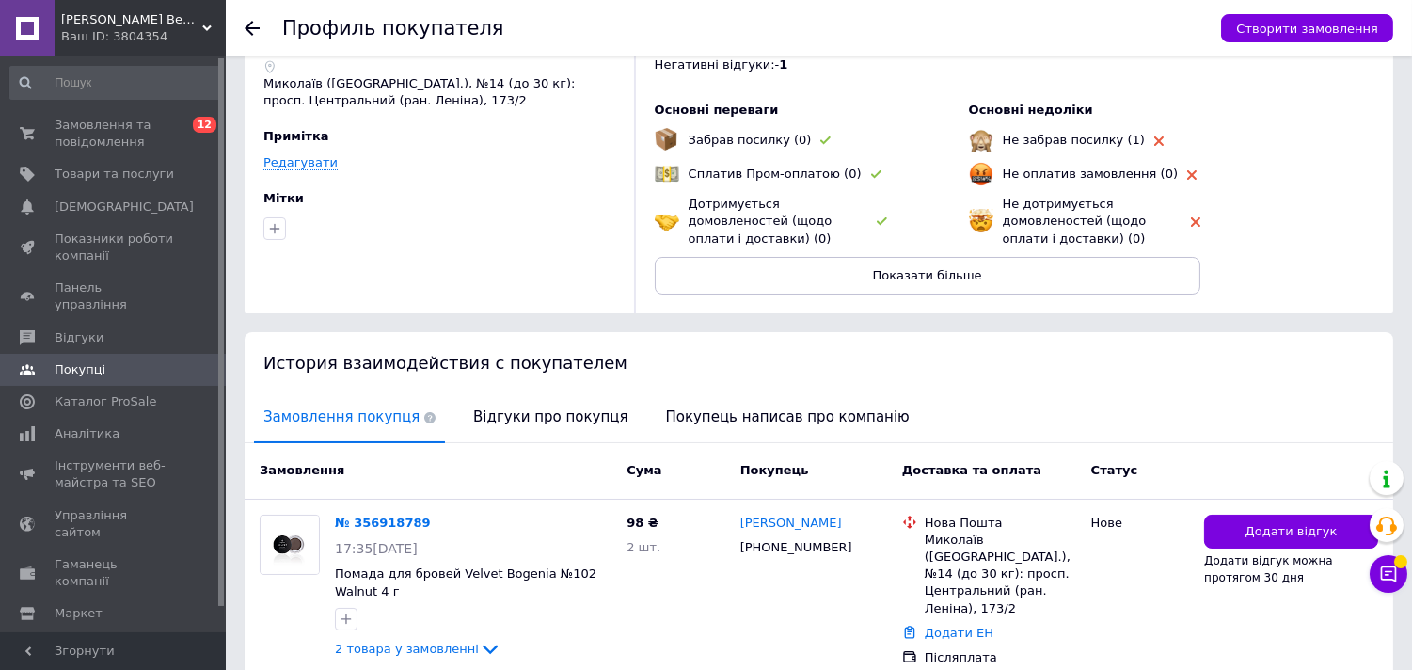
scroll to position [176, 0]
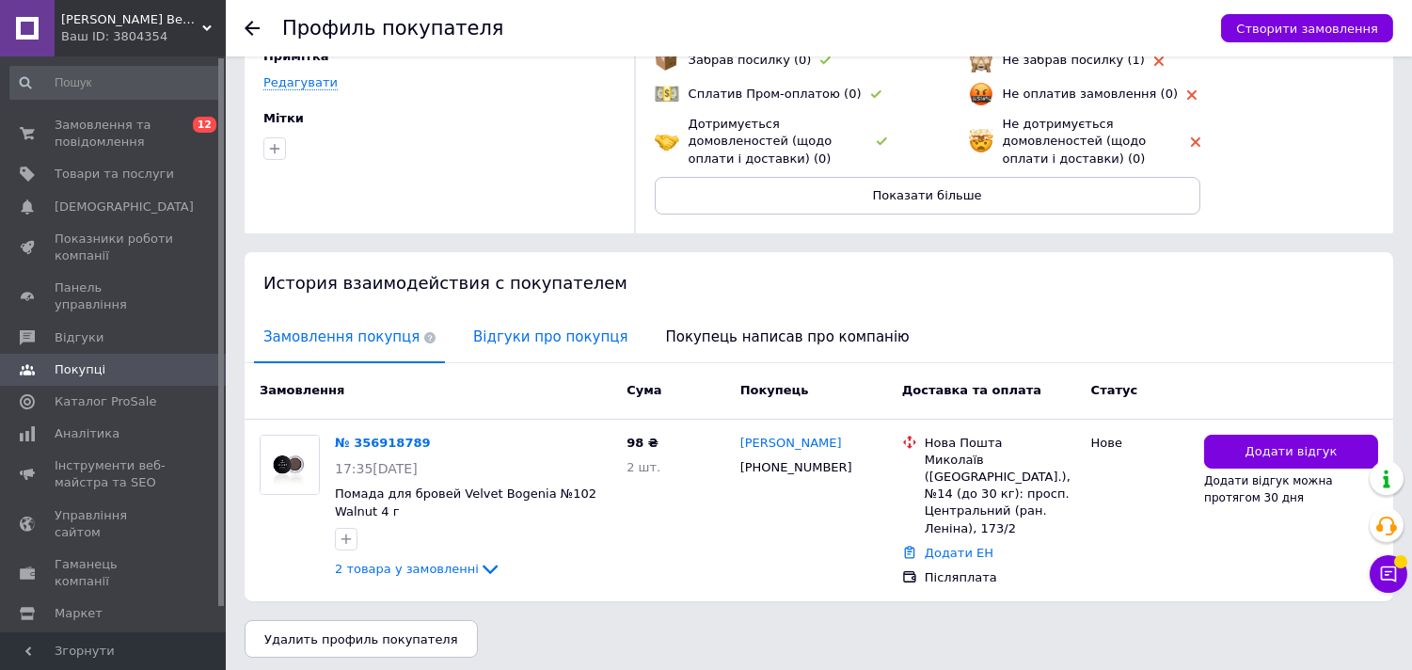
click at [501, 339] on span "Відгуки про покупця" at bounding box center [550, 337] width 173 height 48
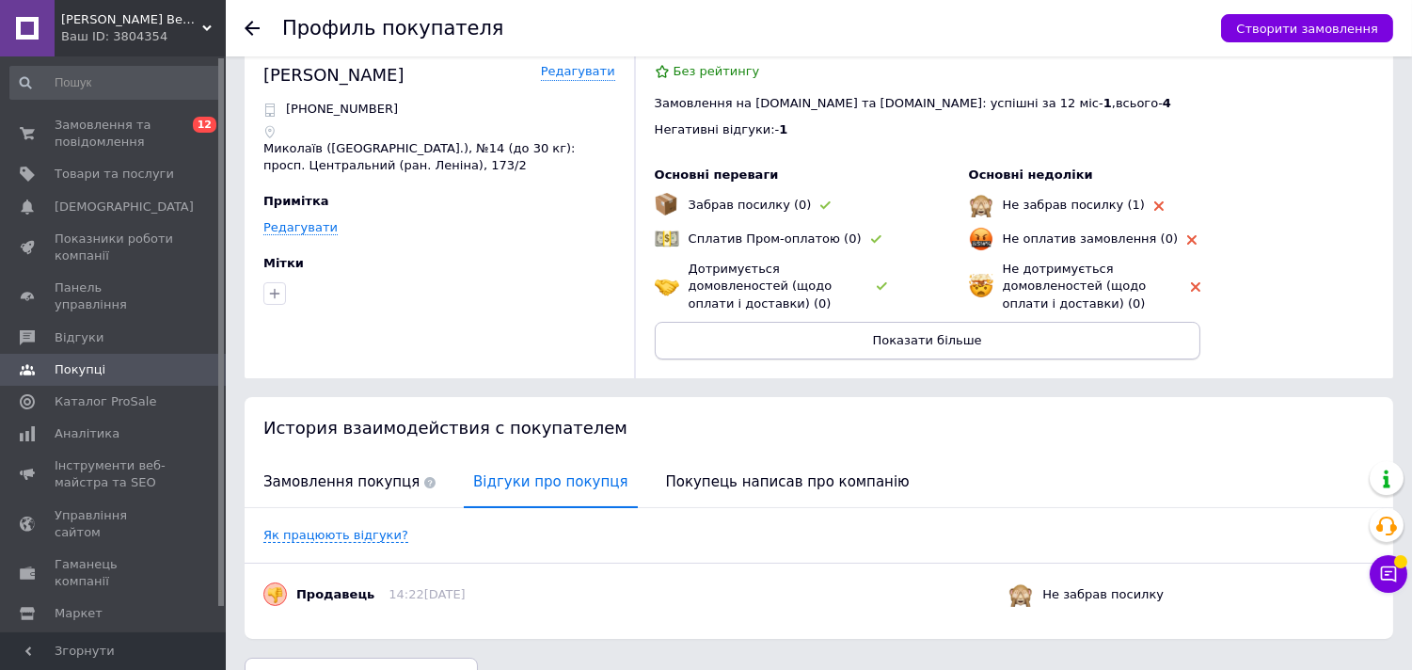
scroll to position [0, 0]
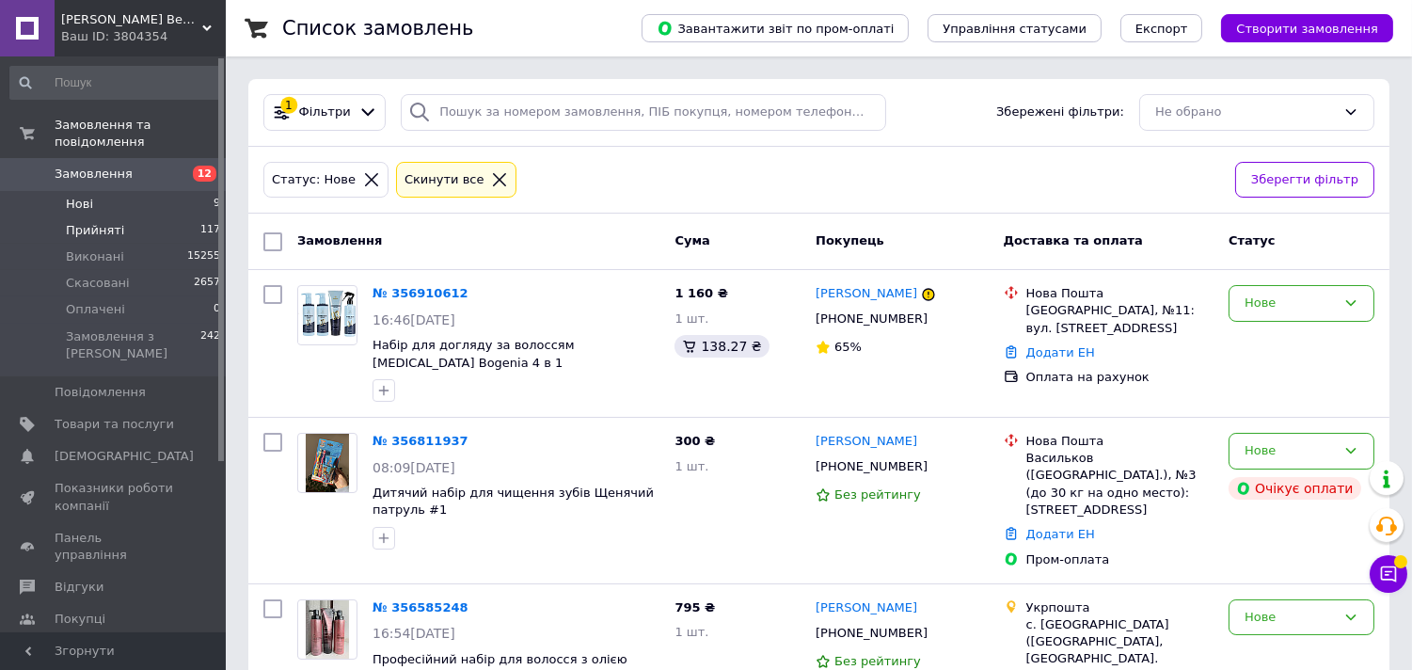
click at [96, 222] on span "Прийняті" at bounding box center [95, 230] width 58 height 17
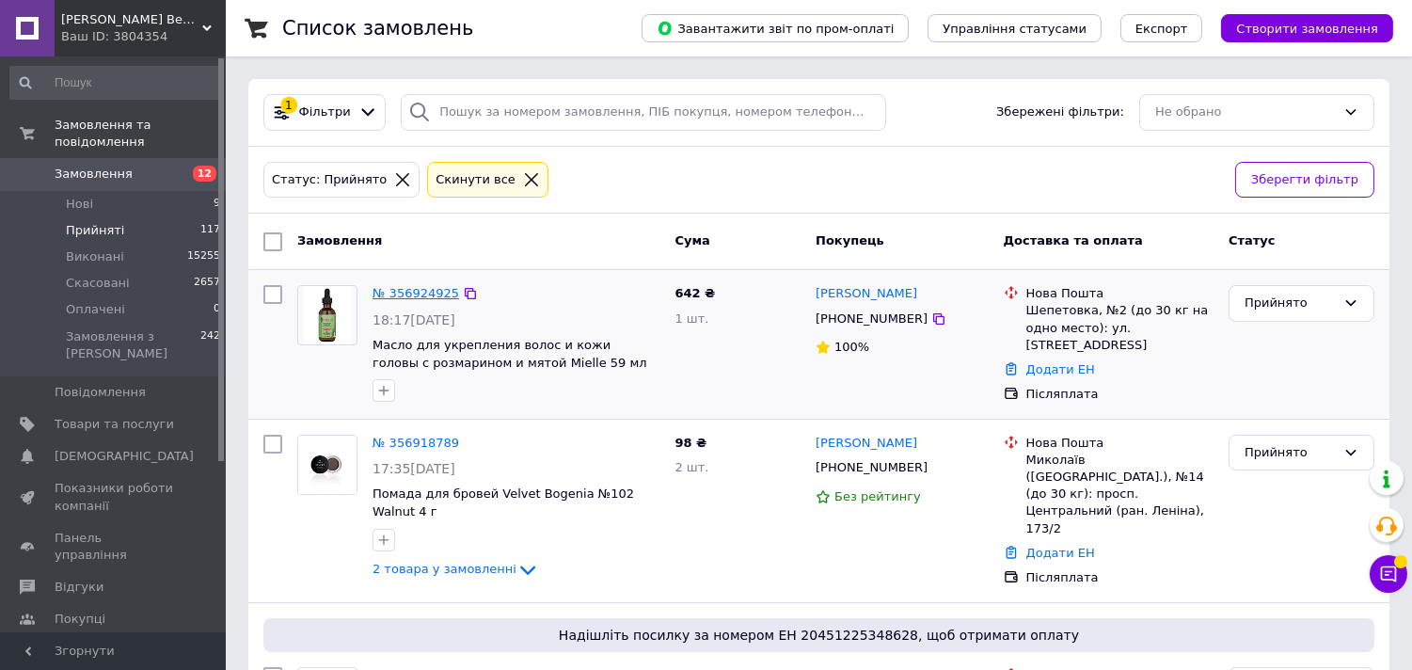
click at [416, 288] on link "№ 356924925" at bounding box center [415, 293] width 87 height 14
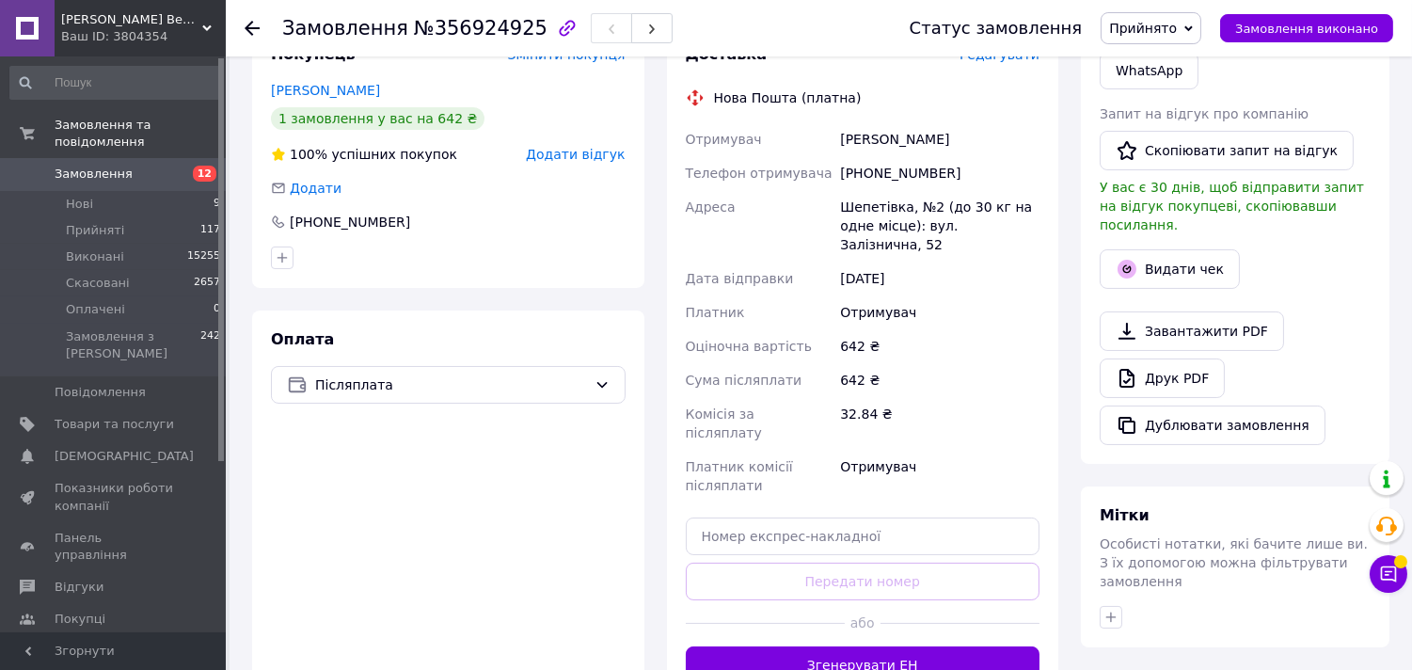
scroll to position [418, 0]
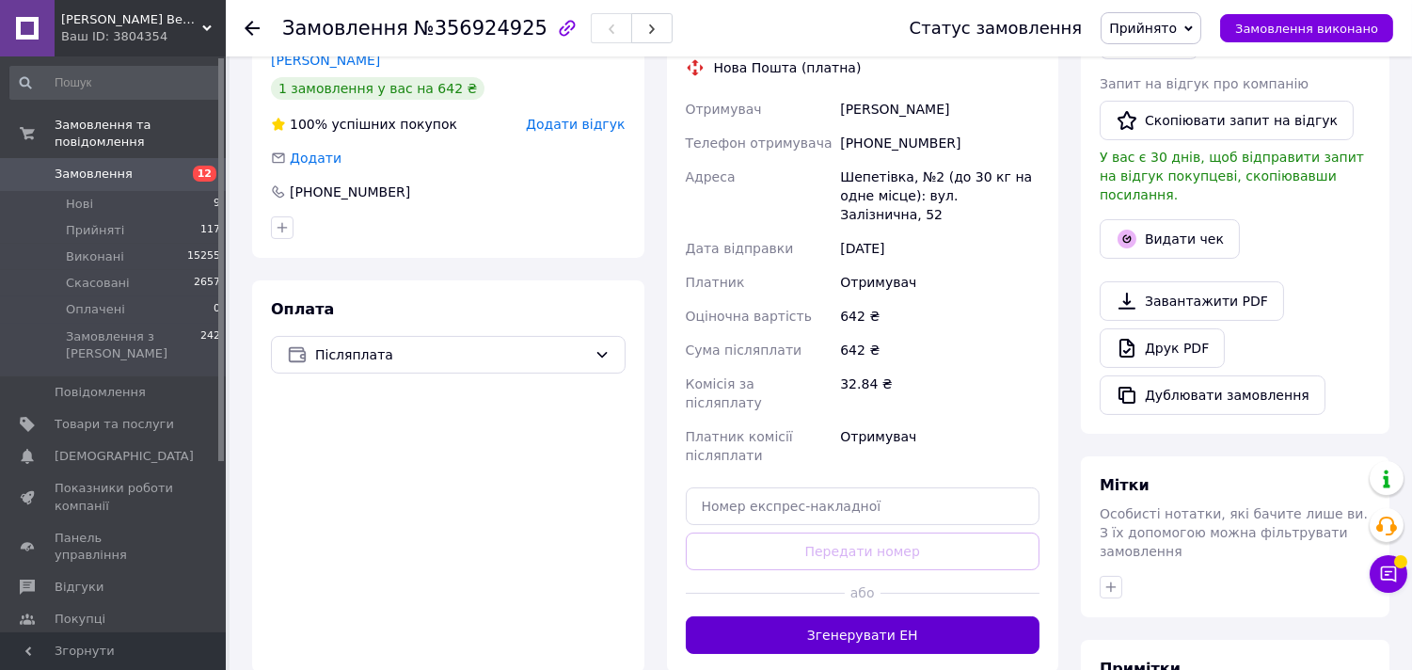
click at [870, 616] on button "Згенерувати ЕН" at bounding box center [863, 635] width 355 height 38
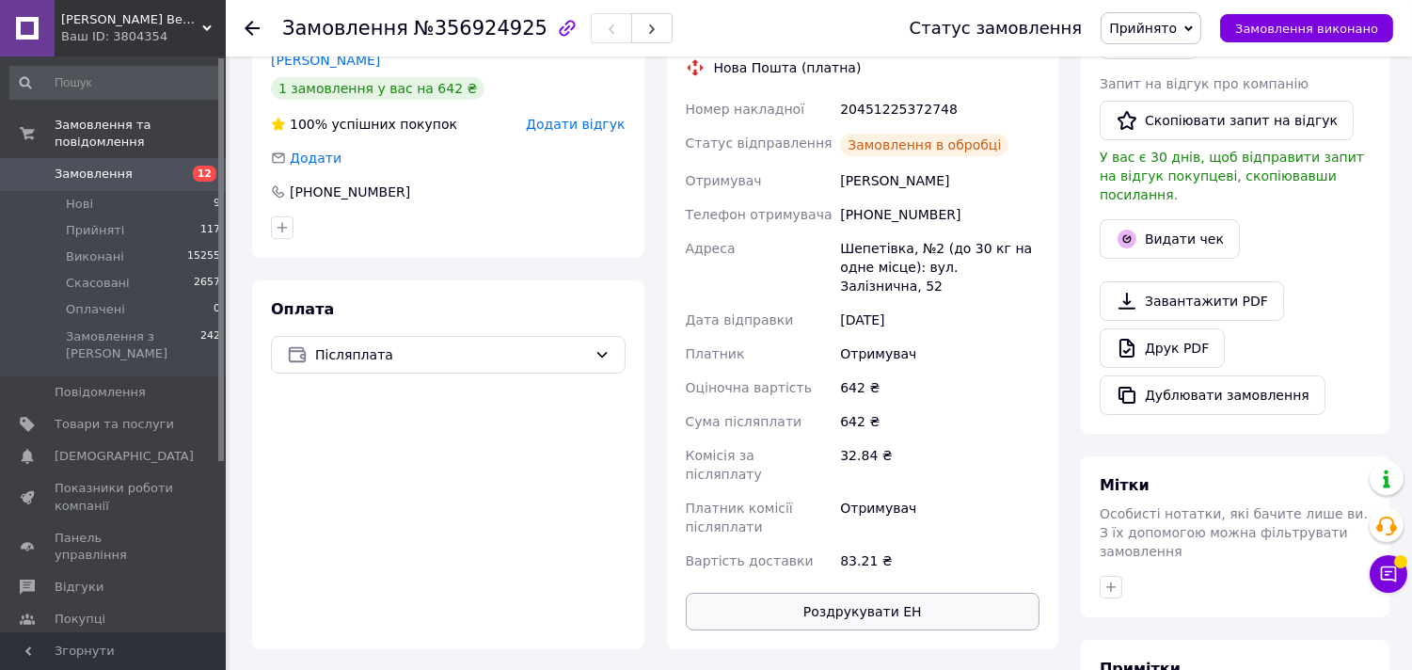
click at [863, 593] on button "Роздрукувати ЕН" at bounding box center [863, 612] width 355 height 38
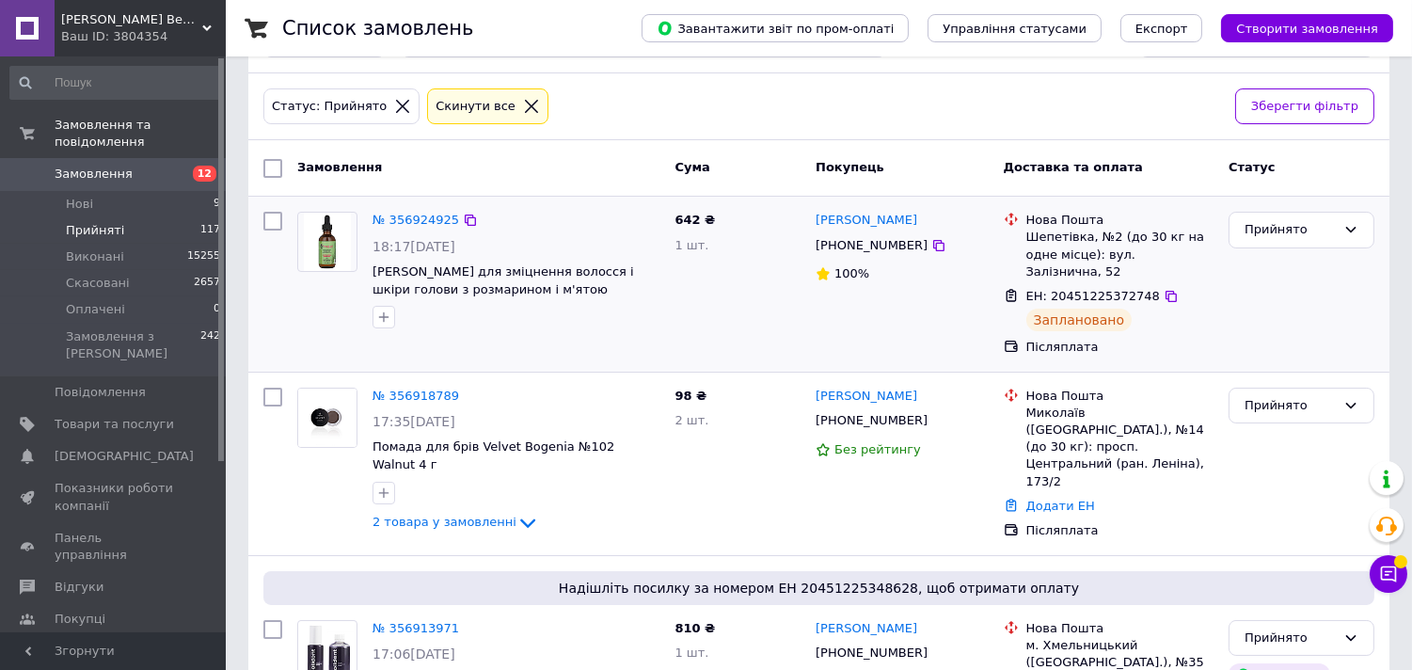
scroll to position [104, 0]
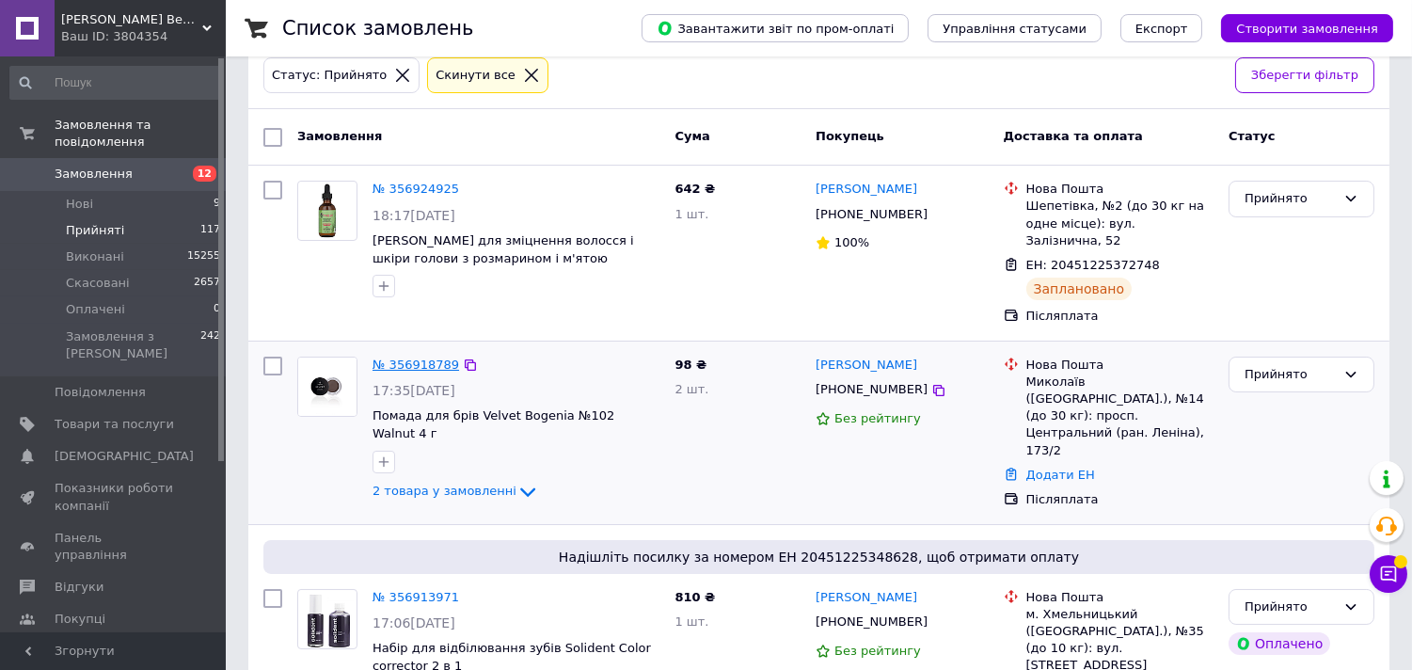
click at [415, 357] on link "№ 356918789" at bounding box center [415, 364] width 87 height 14
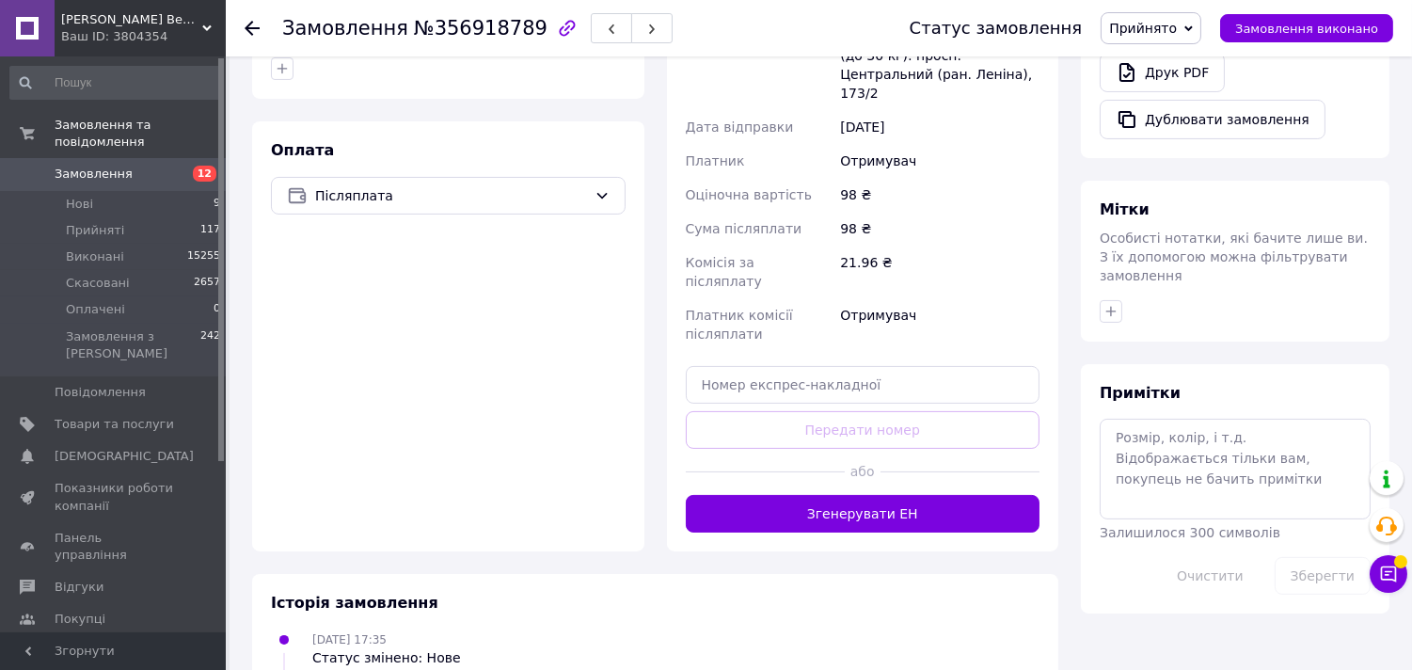
scroll to position [738, 0]
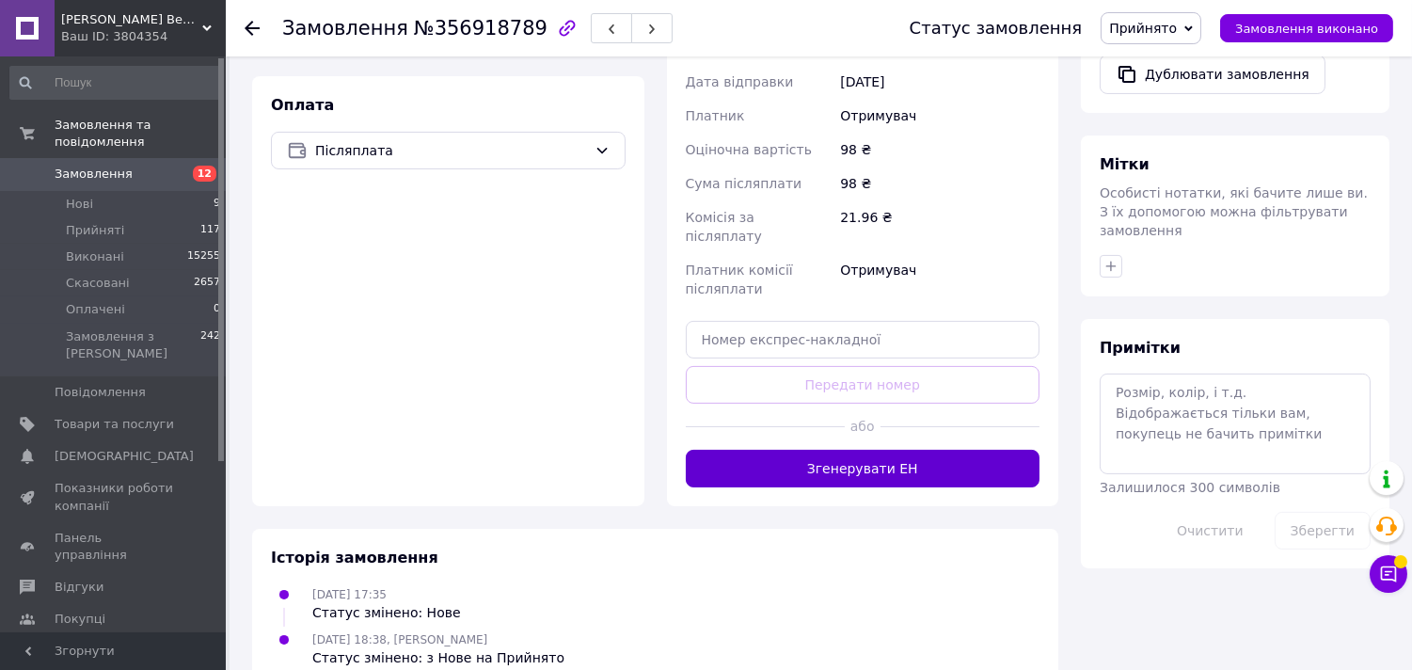
click at [821, 450] on button "Згенерувати ЕН" at bounding box center [863, 469] width 355 height 38
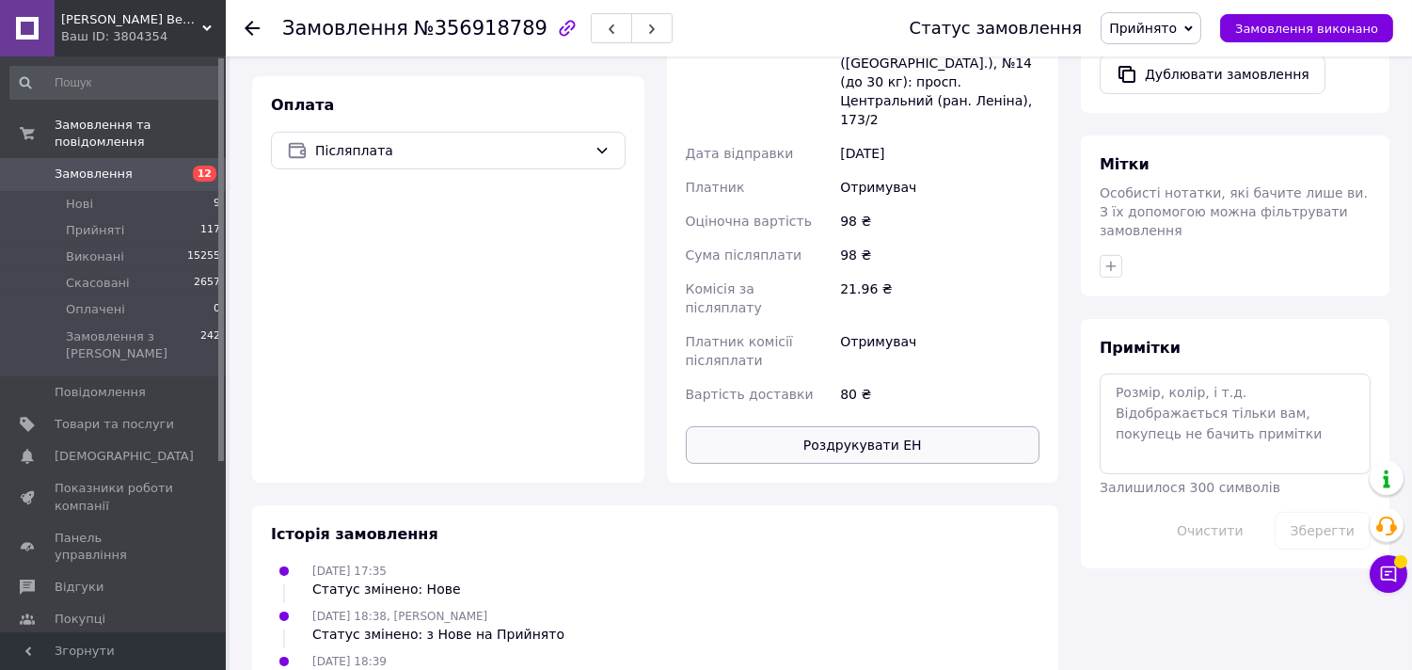
click at [831, 426] on button "Роздрукувати ЕН" at bounding box center [863, 445] width 355 height 38
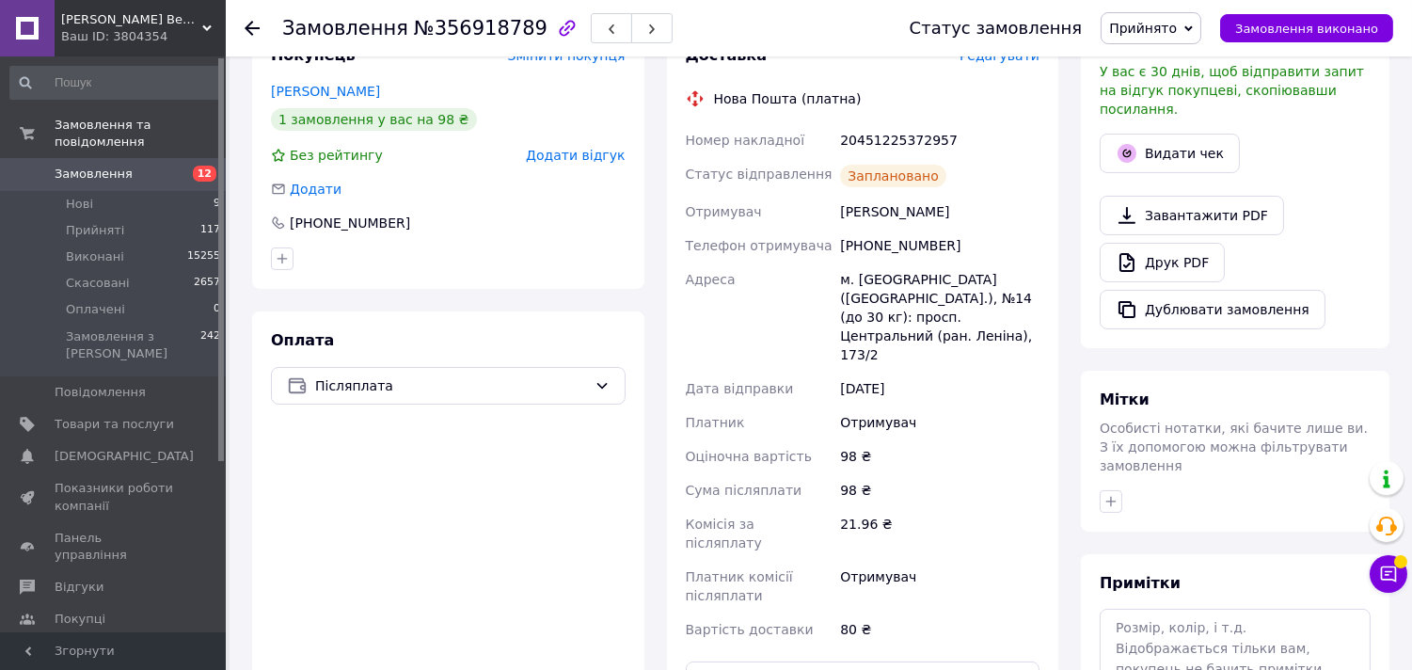
scroll to position [111, 0]
